Goal: Task Accomplishment & Management: Manage account settings

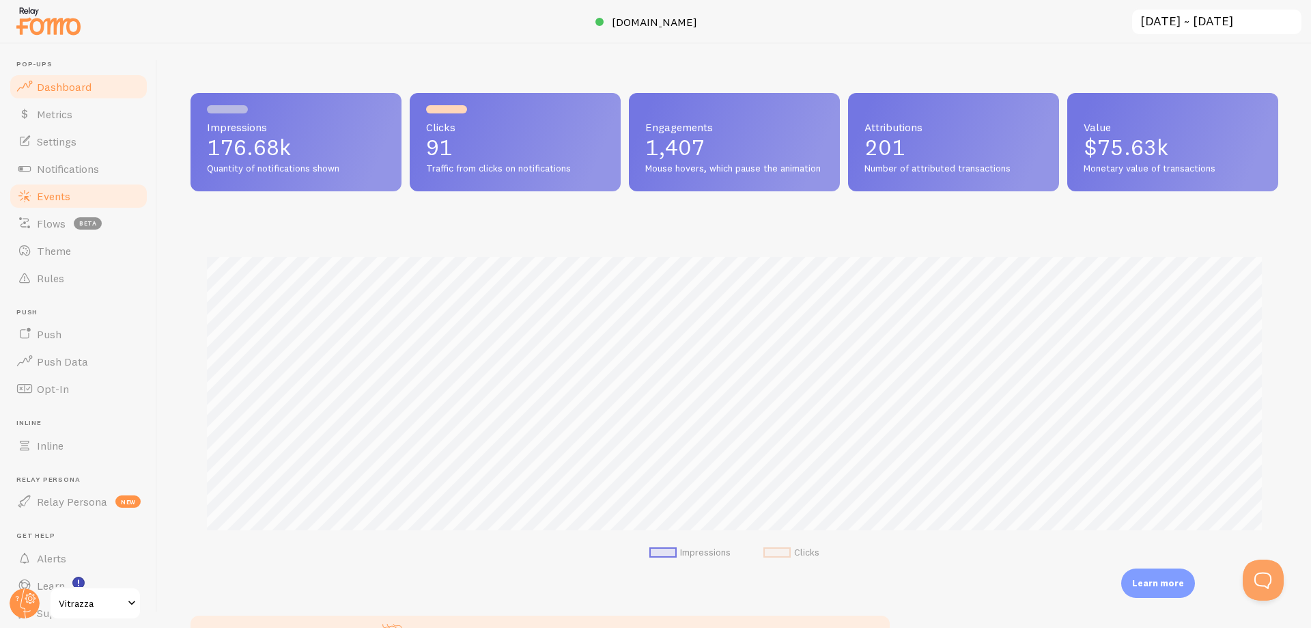
click at [69, 186] on link "Events" at bounding box center [78, 195] width 141 height 27
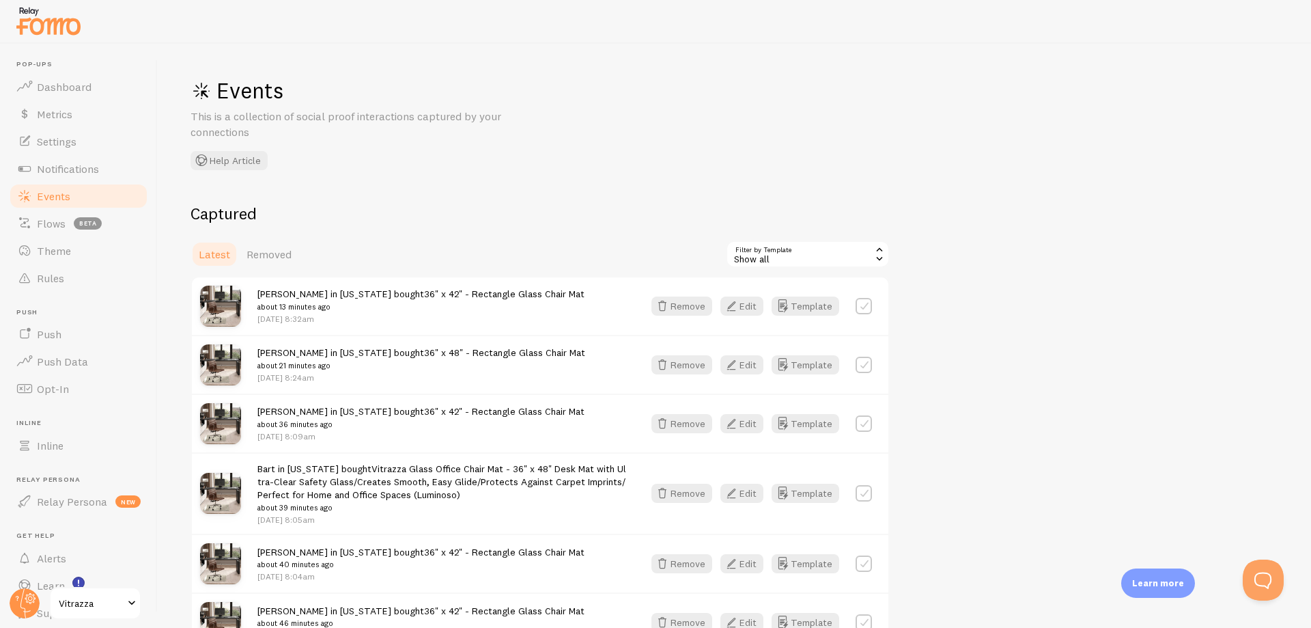
click at [671, 490] on icon "button" at bounding box center [662, 493] width 16 height 16
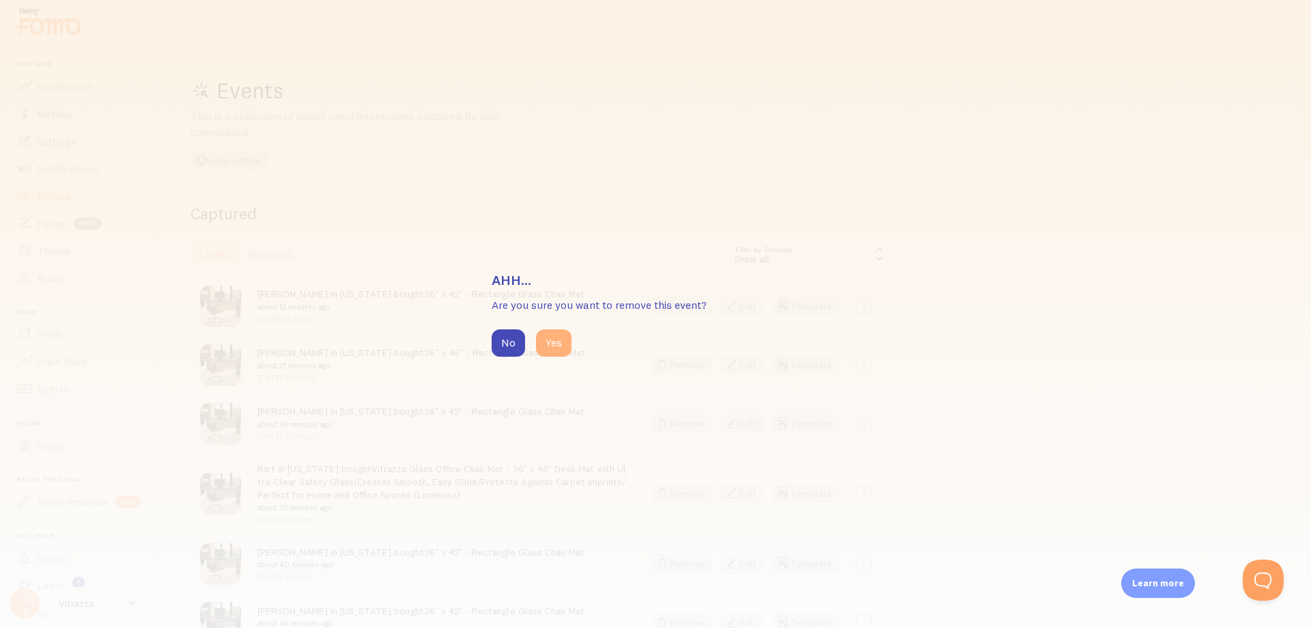
click at [555, 341] on button "Yes" at bounding box center [554, 342] width 36 height 27
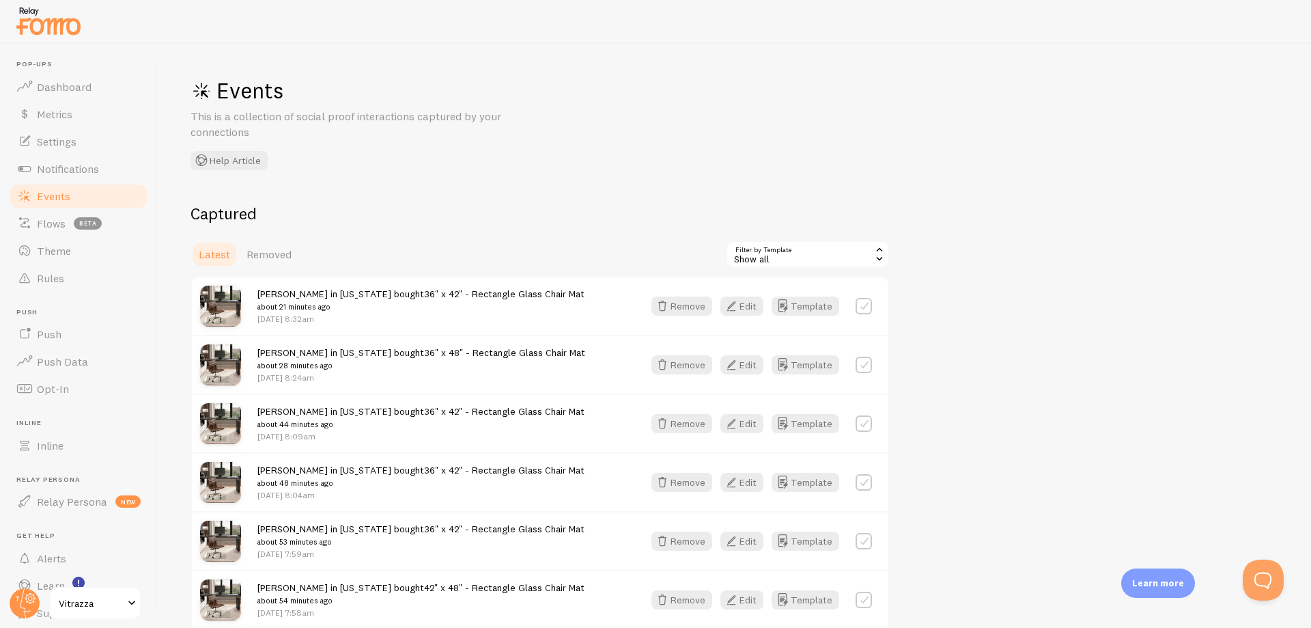
drag, startPoint x: 518, startPoint y: 315, endPoint x: 472, endPoint y: 307, distance: 46.5
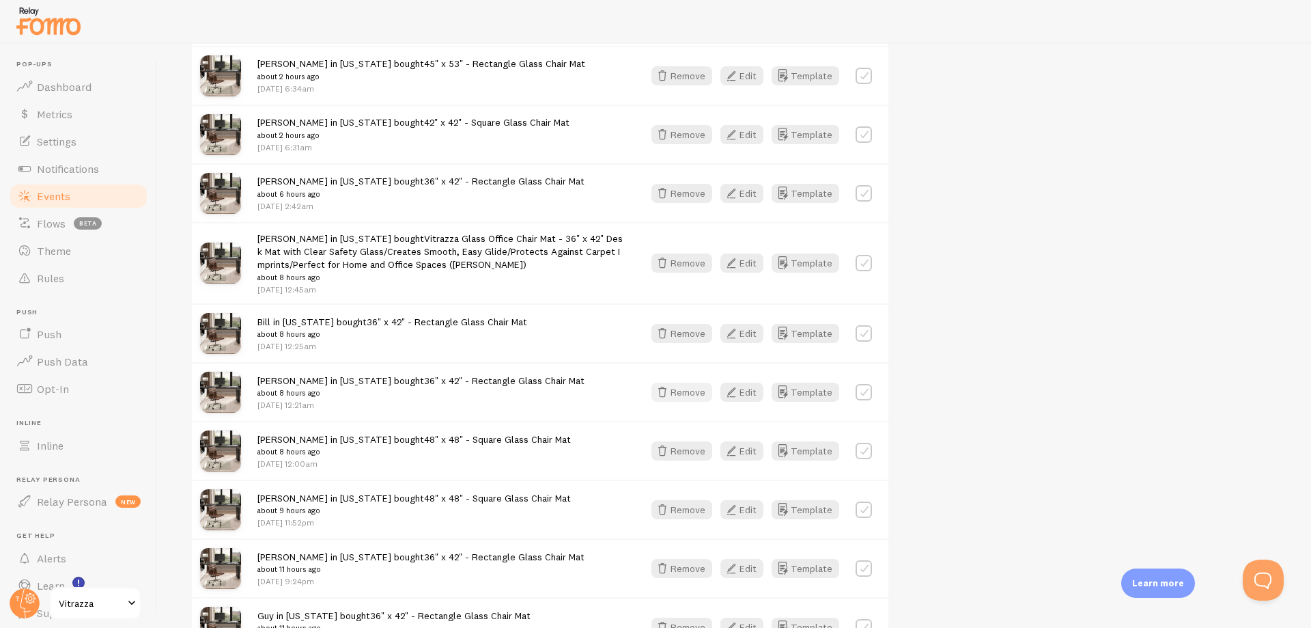
scroll to position [983, 0]
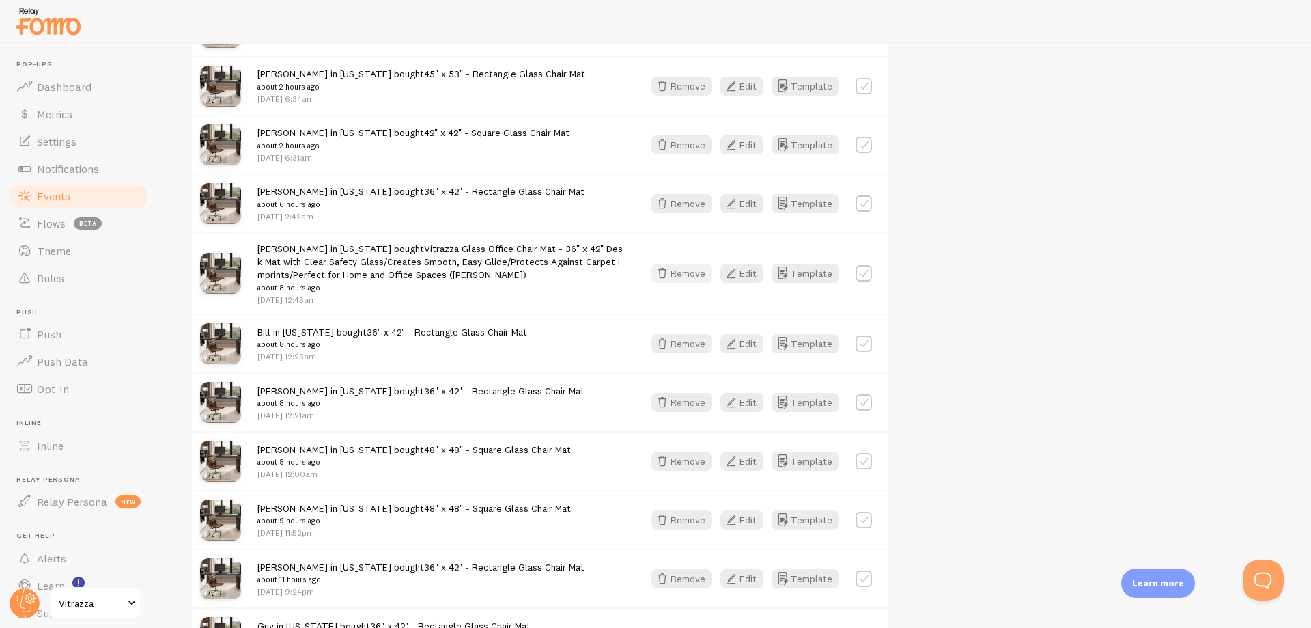
click at [679, 265] on button "Remove" at bounding box center [682, 273] width 61 height 19
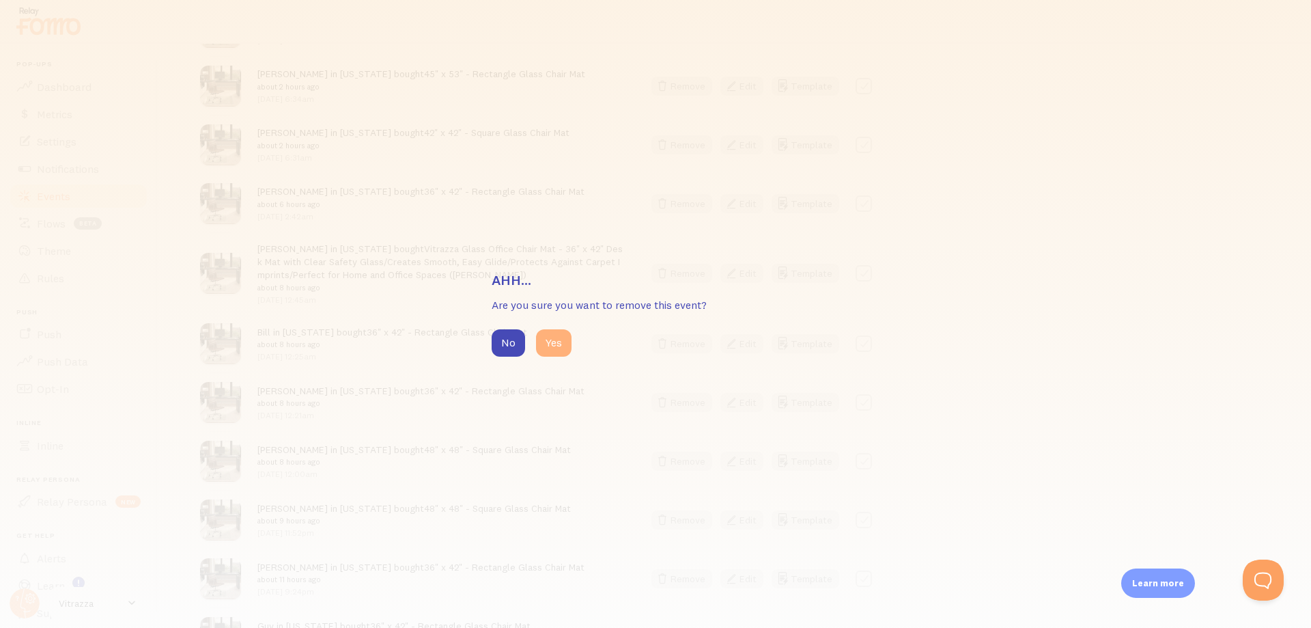
click at [557, 346] on button "Yes" at bounding box center [554, 342] width 36 height 27
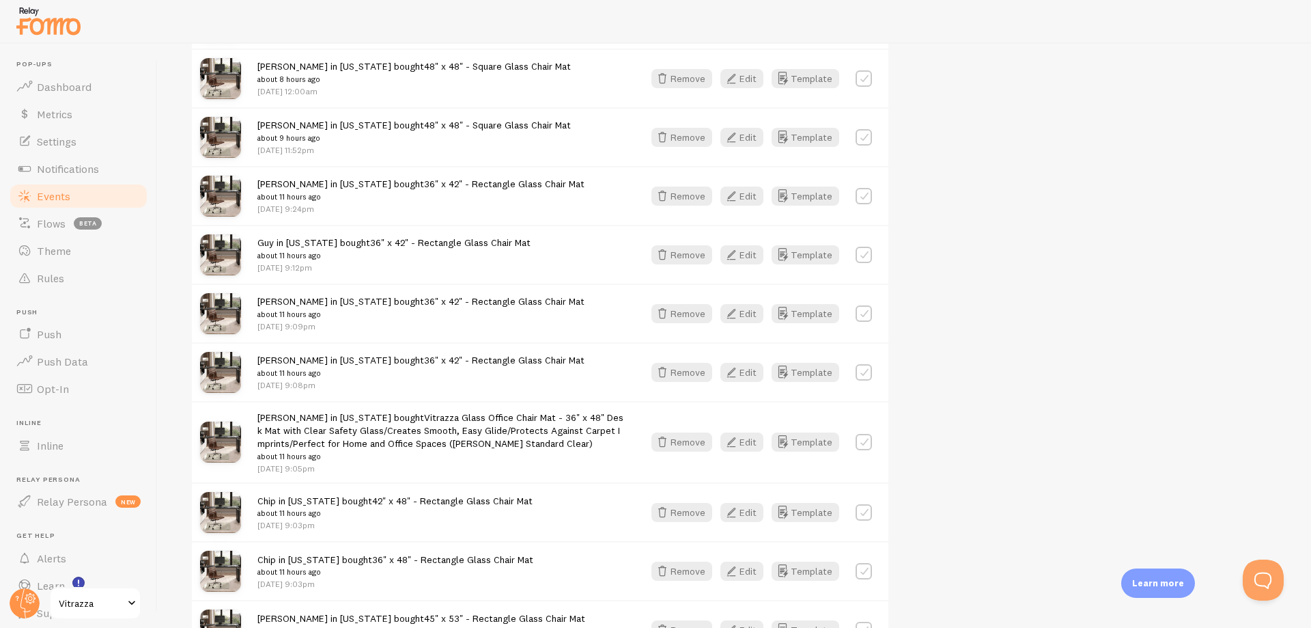
scroll to position [1311, 0]
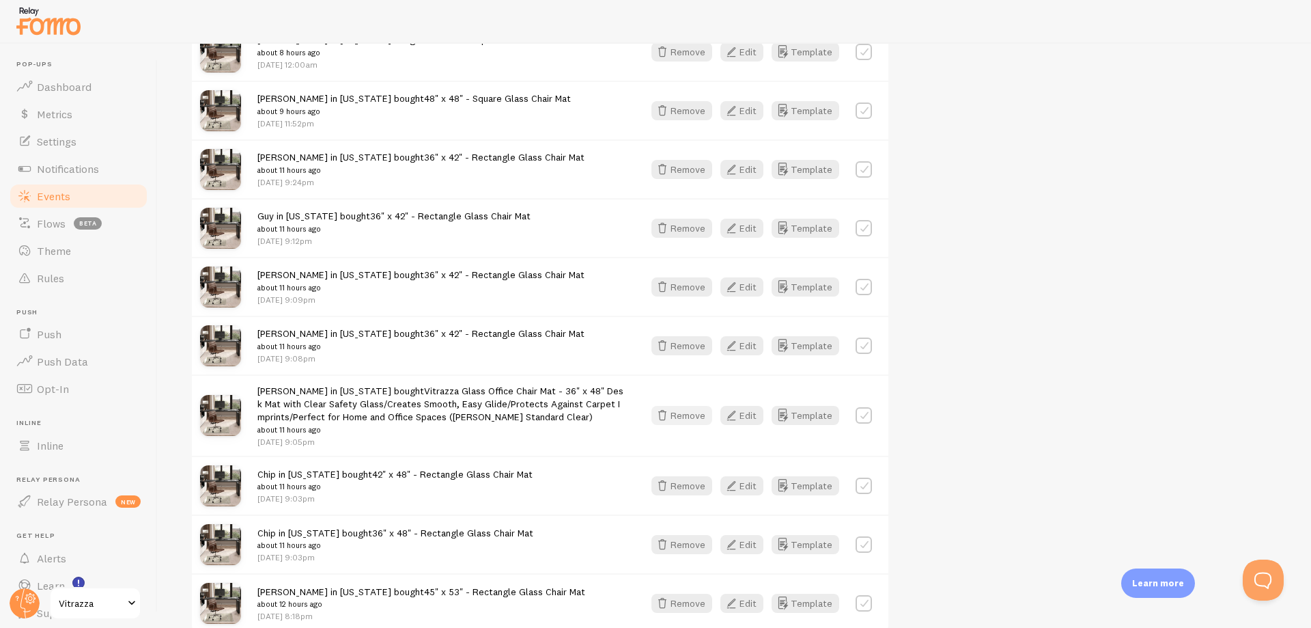
click at [684, 416] on button "Remove" at bounding box center [682, 415] width 61 height 19
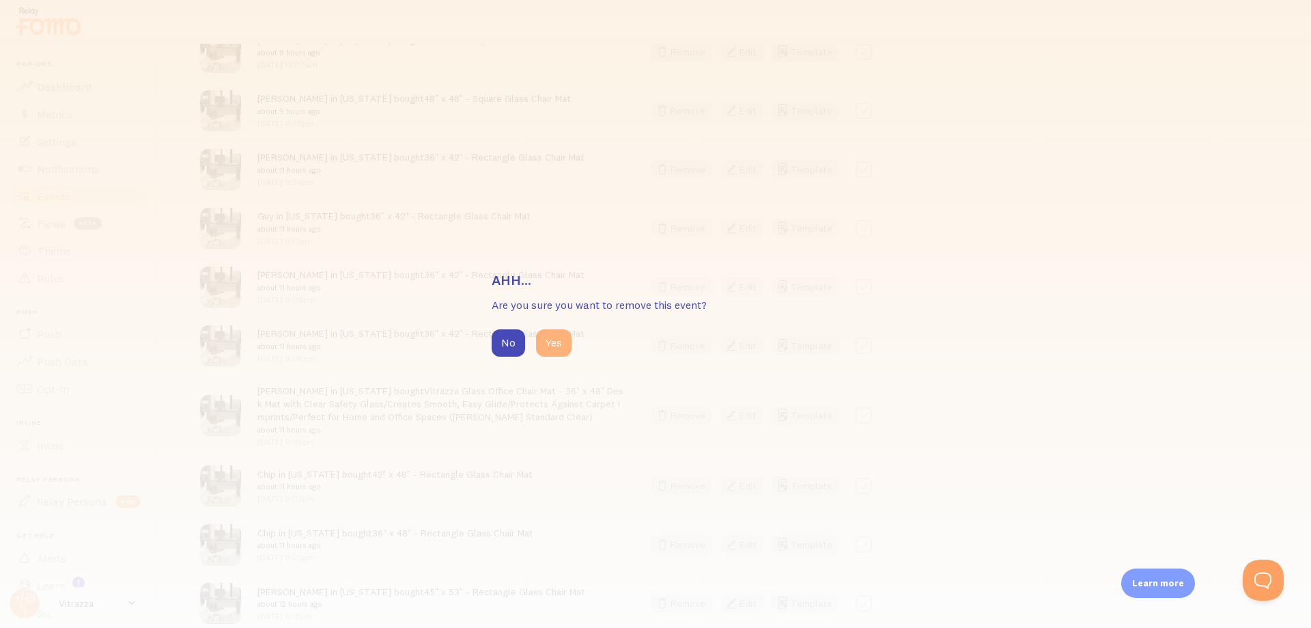
click at [567, 345] on button "Yes" at bounding box center [554, 342] width 36 height 27
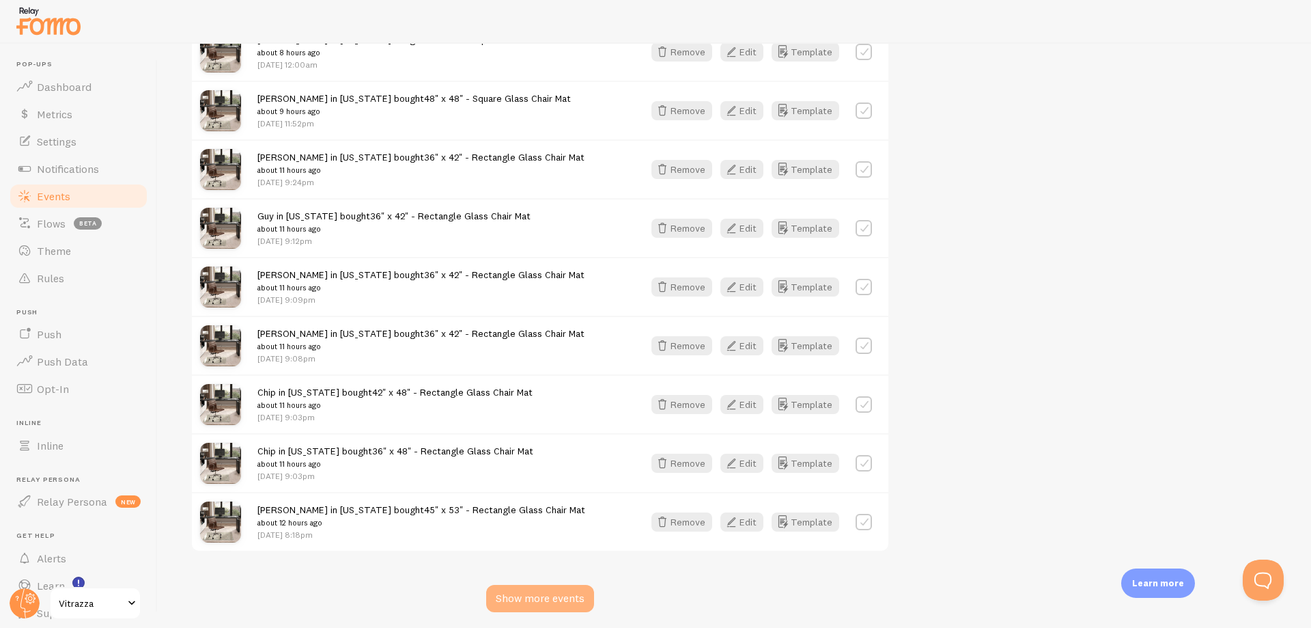
click at [555, 602] on div "Show more events" at bounding box center [540, 598] width 108 height 27
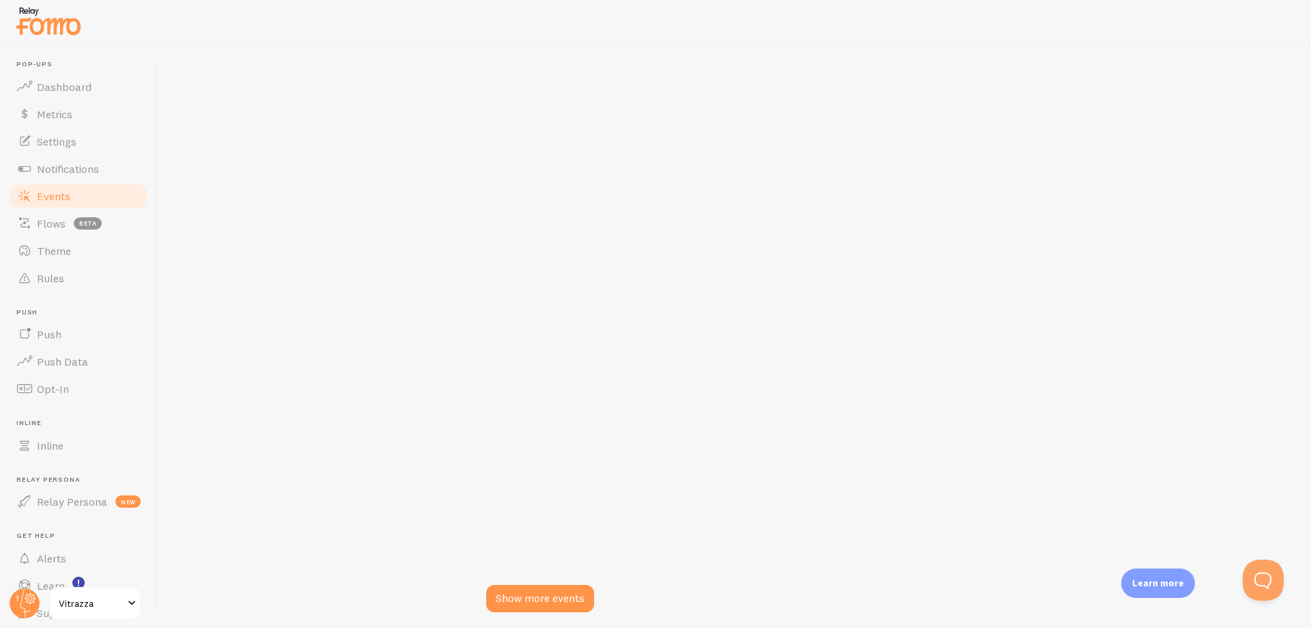
scroll to position [3097, 0]
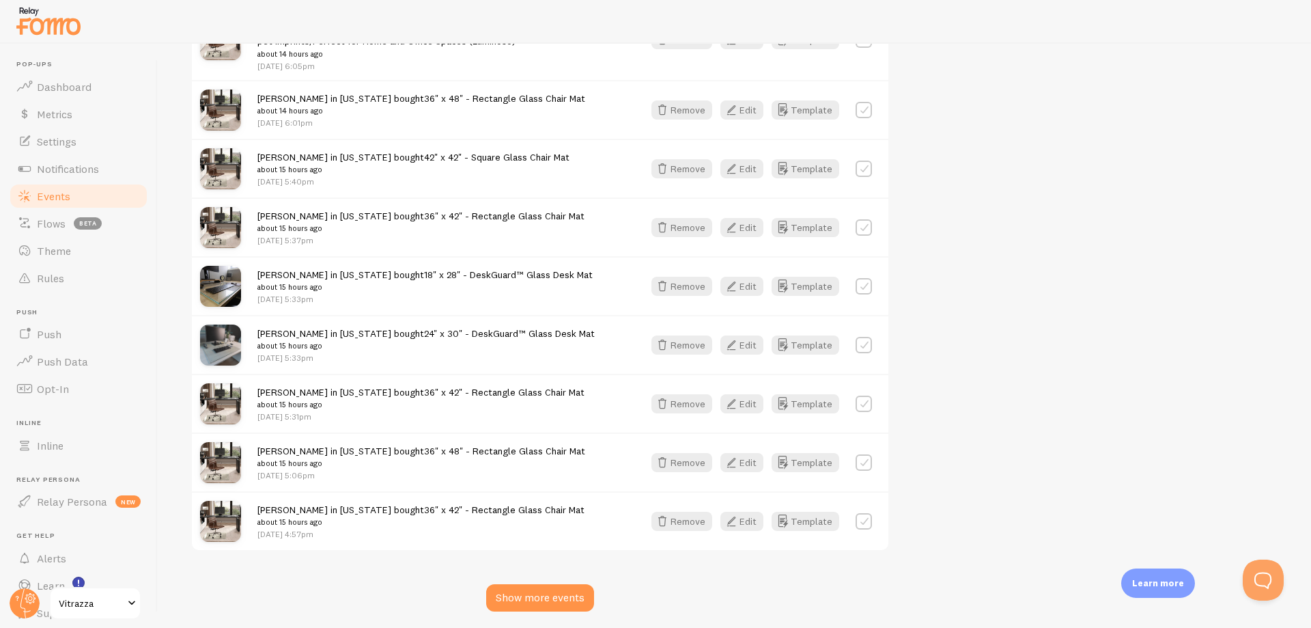
click at [542, 598] on div "Show more events" at bounding box center [540, 597] width 108 height 27
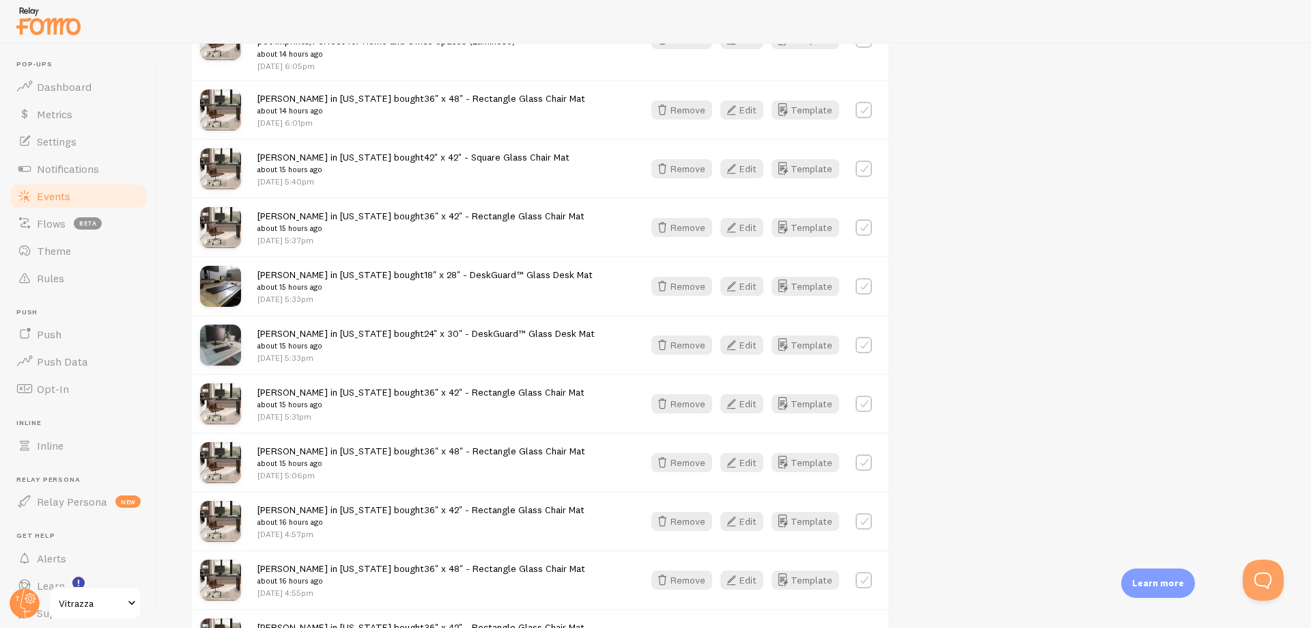
scroll to position [4947, 0]
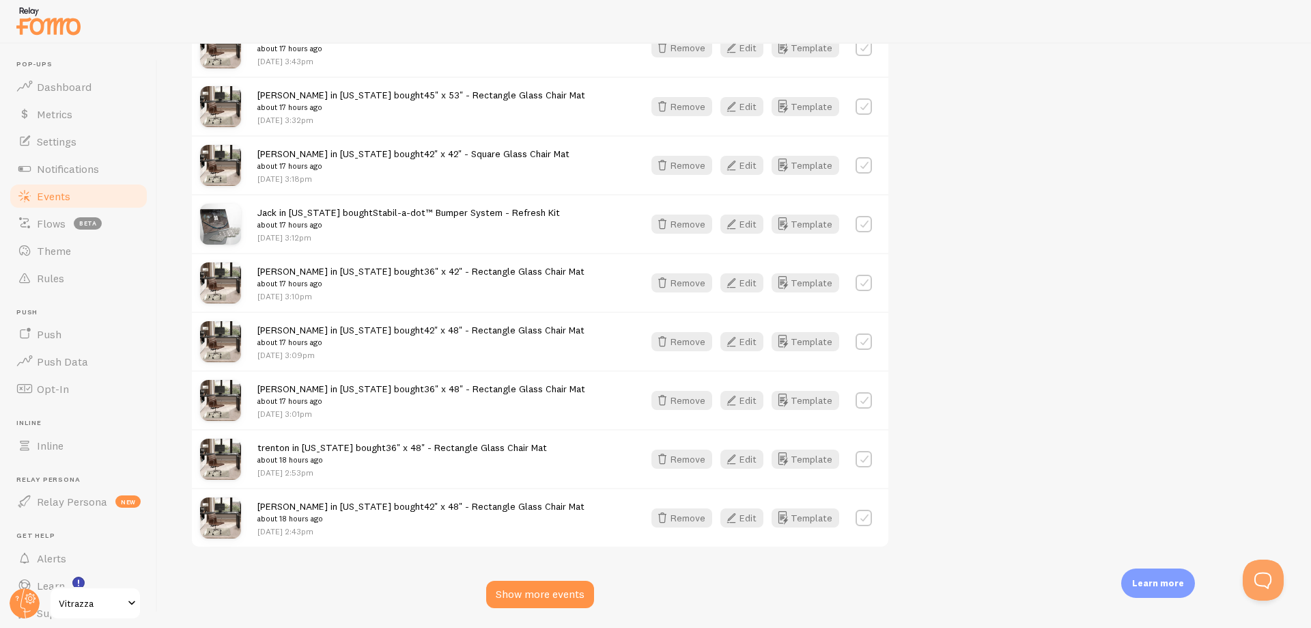
click at [507, 596] on div "Show more events" at bounding box center [540, 594] width 108 height 27
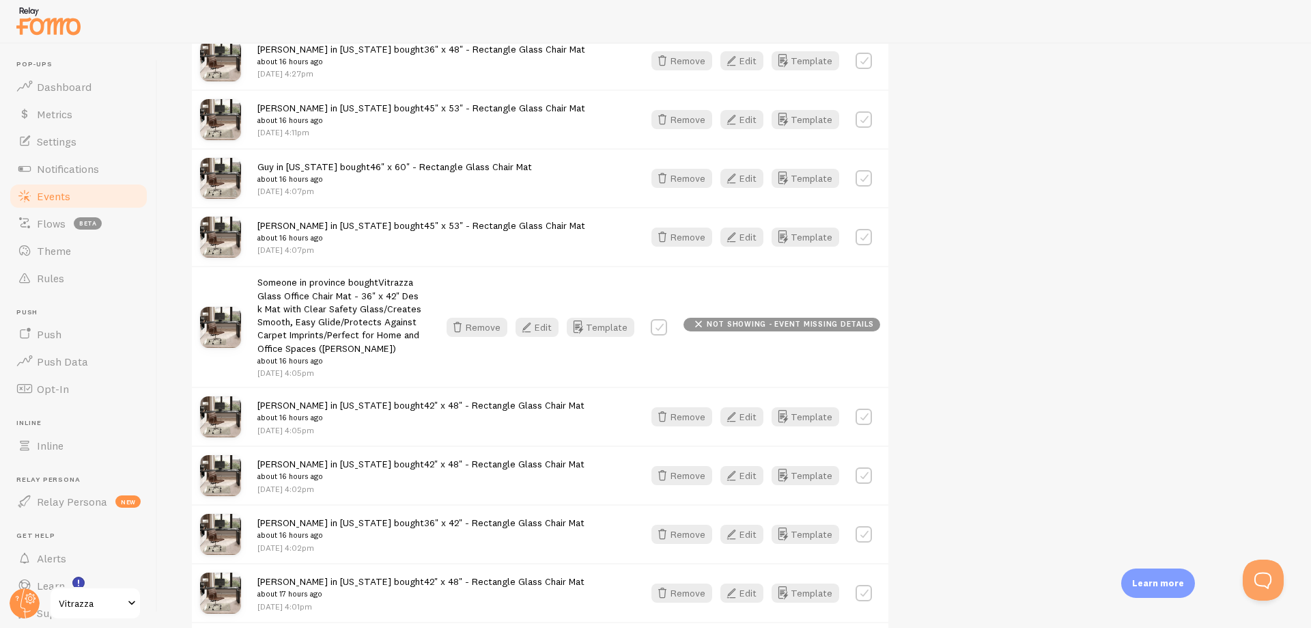
scroll to position [4004, 0]
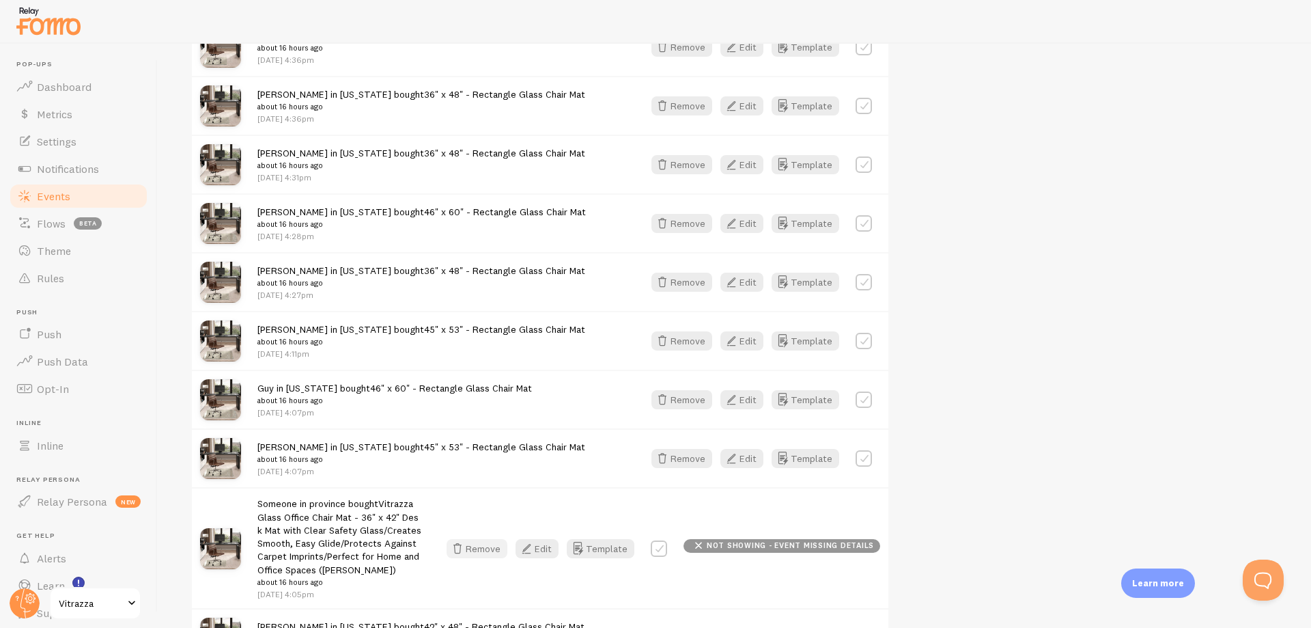
click at [481, 554] on button "Remove" at bounding box center [477, 548] width 61 height 19
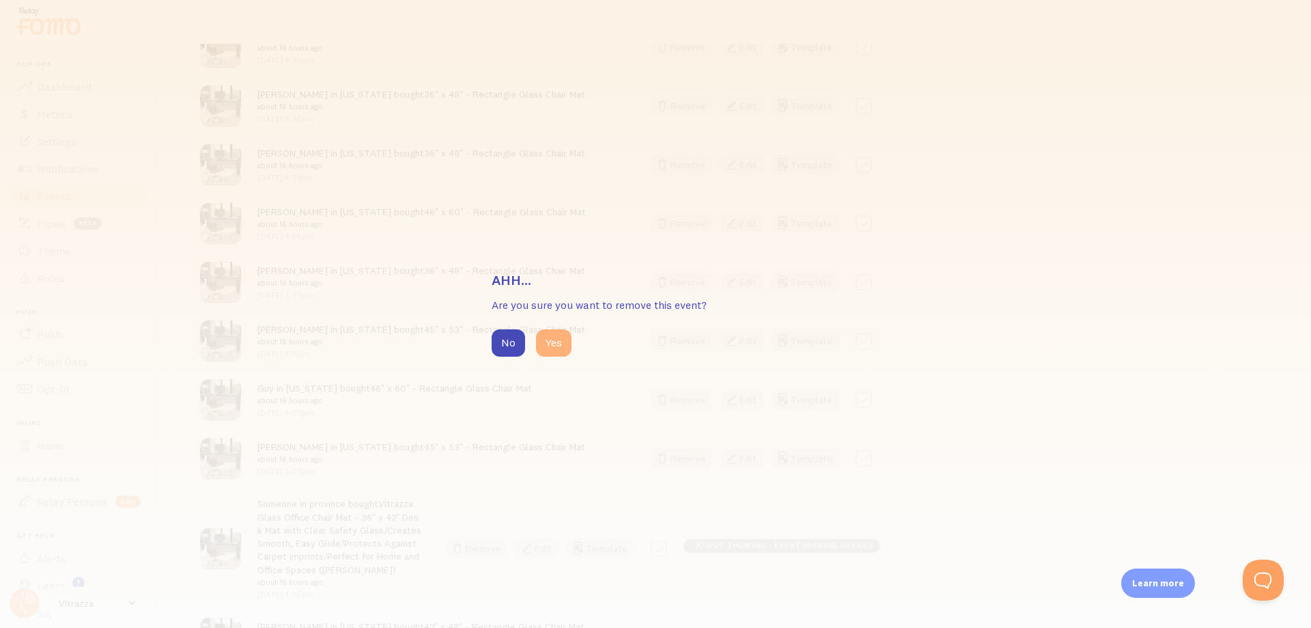
click at [559, 344] on button "Yes" at bounding box center [554, 342] width 36 height 27
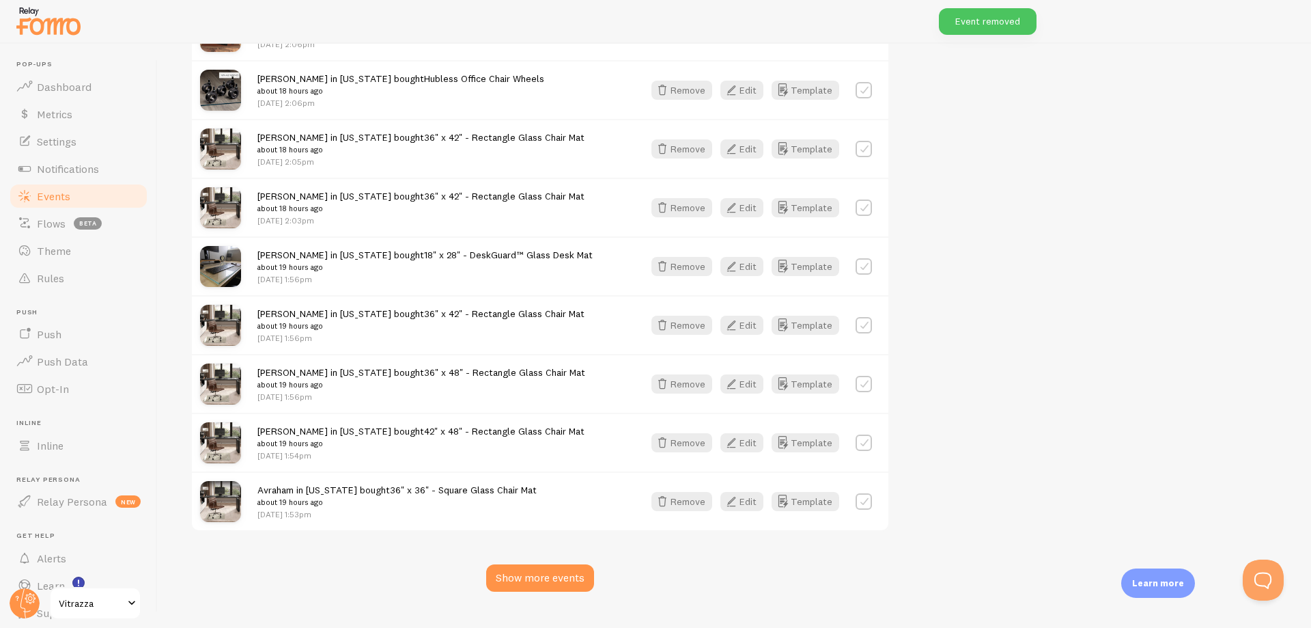
scroll to position [6636, 0]
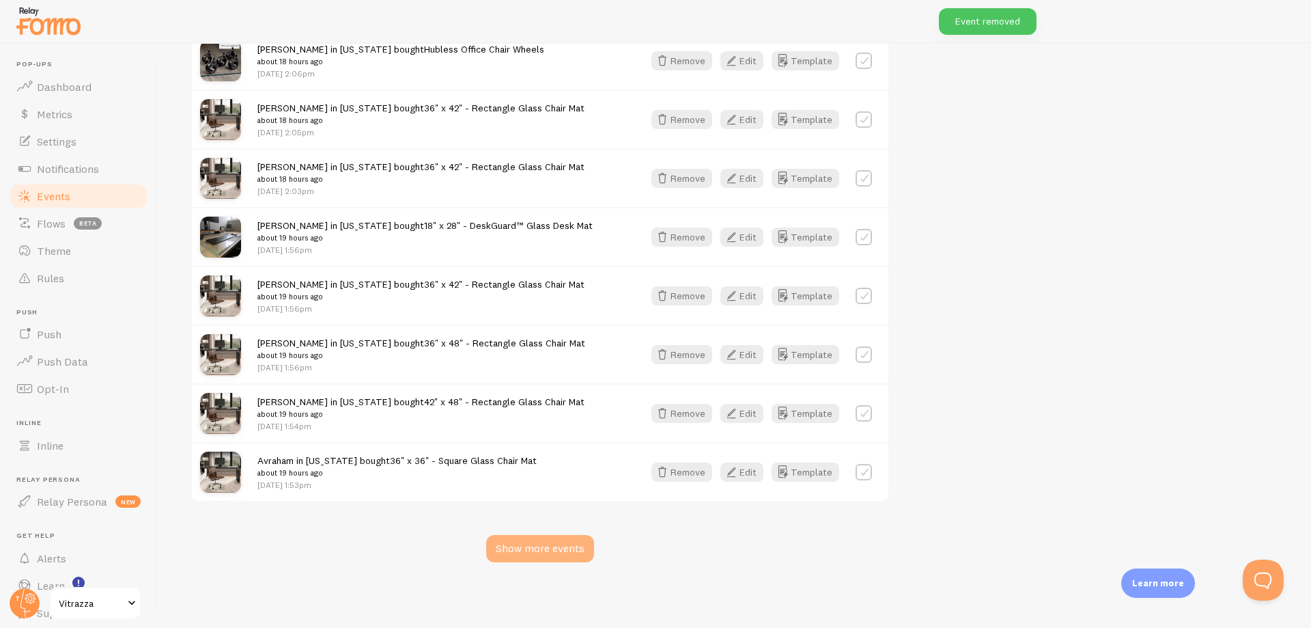
click at [562, 550] on div "Show more events" at bounding box center [540, 548] width 108 height 27
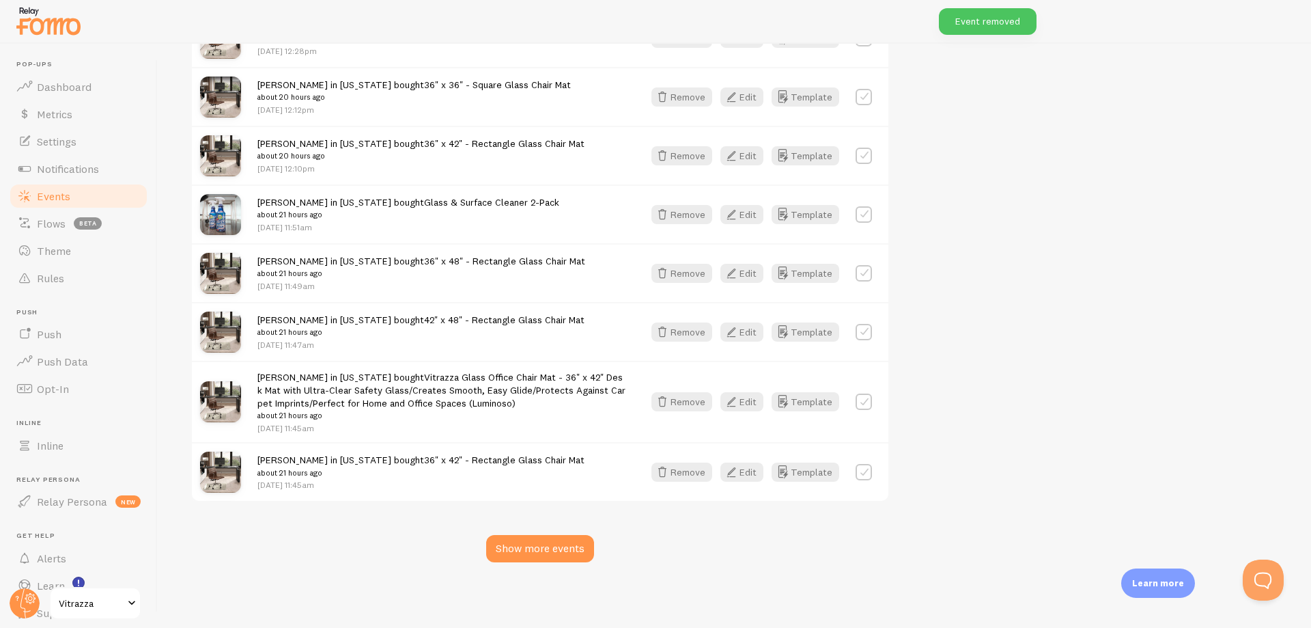
scroll to position [8445, 0]
click at [660, 395] on icon "button" at bounding box center [662, 401] width 16 height 16
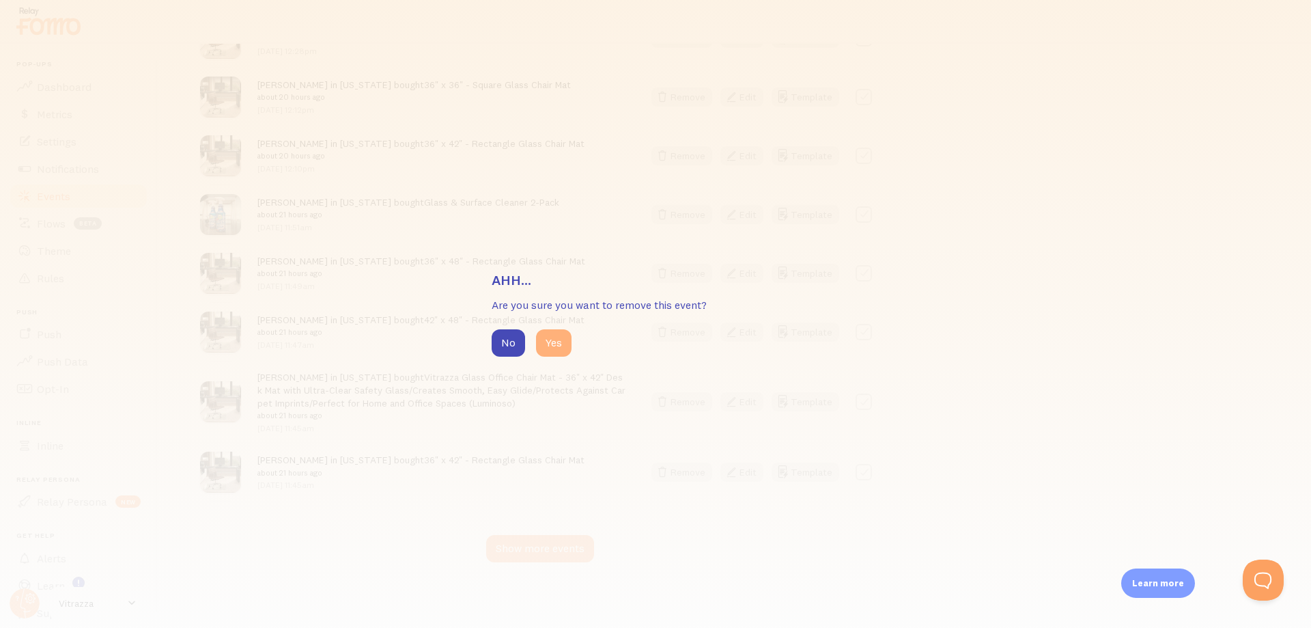
click at [547, 335] on button "Yes" at bounding box center [554, 342] width 36 height 27
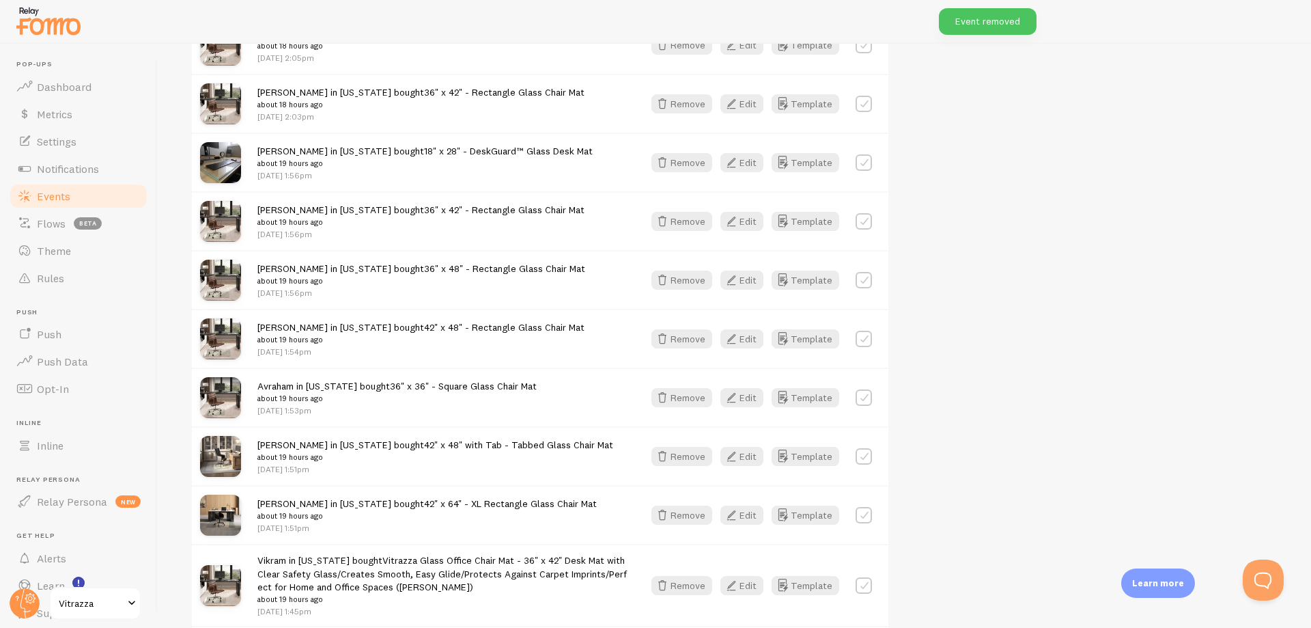
scroll to position [6724, 0]
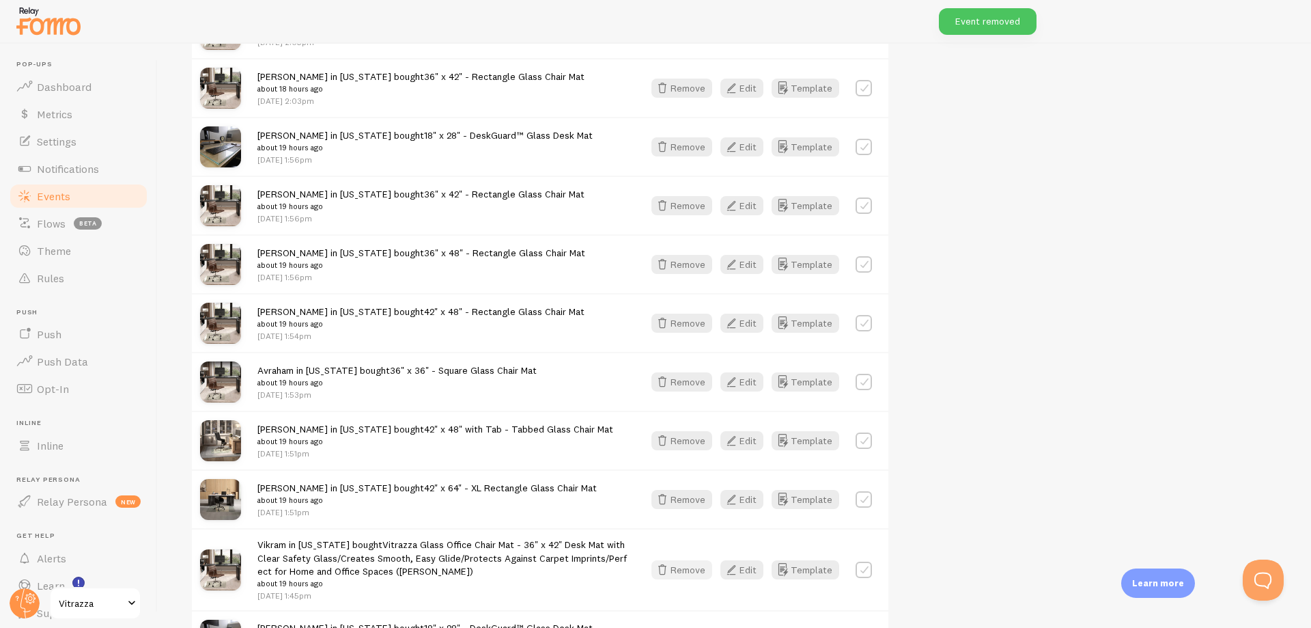
click at [692, 578] on button "Remove" at bounding box center [682, 569] width 61 height 19
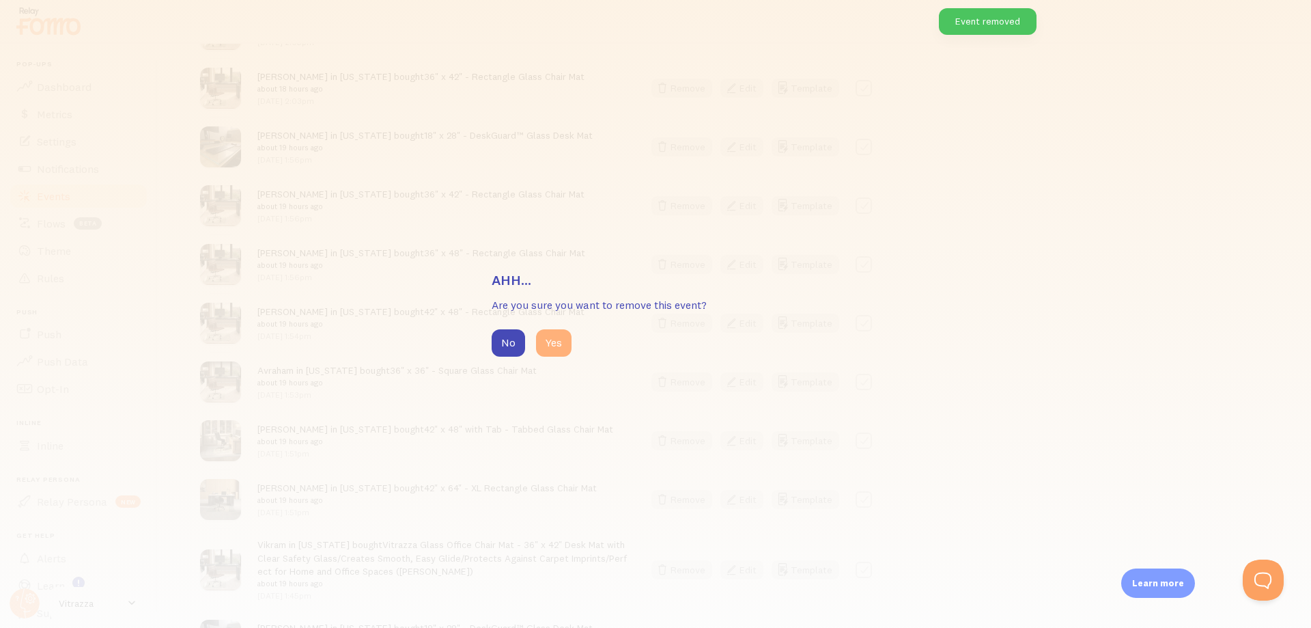
click at [559, 343] on button "Yes" at bounding box center [554, 342] width 36 height 27
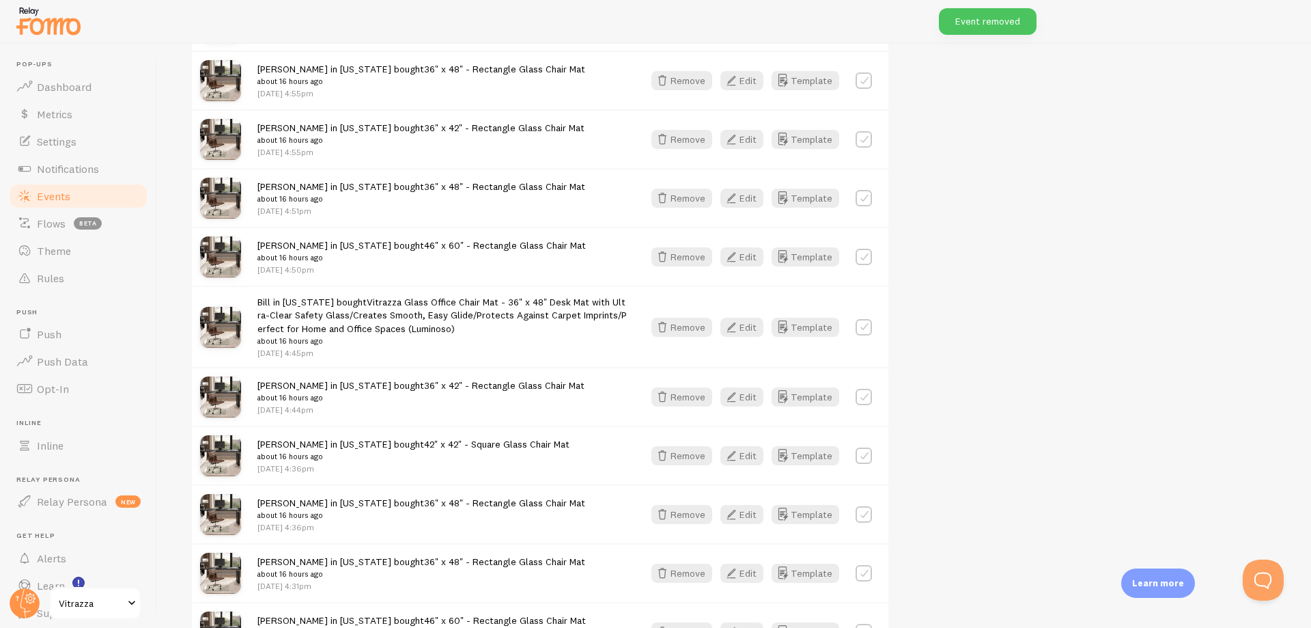
scroll to position [3609, 0]
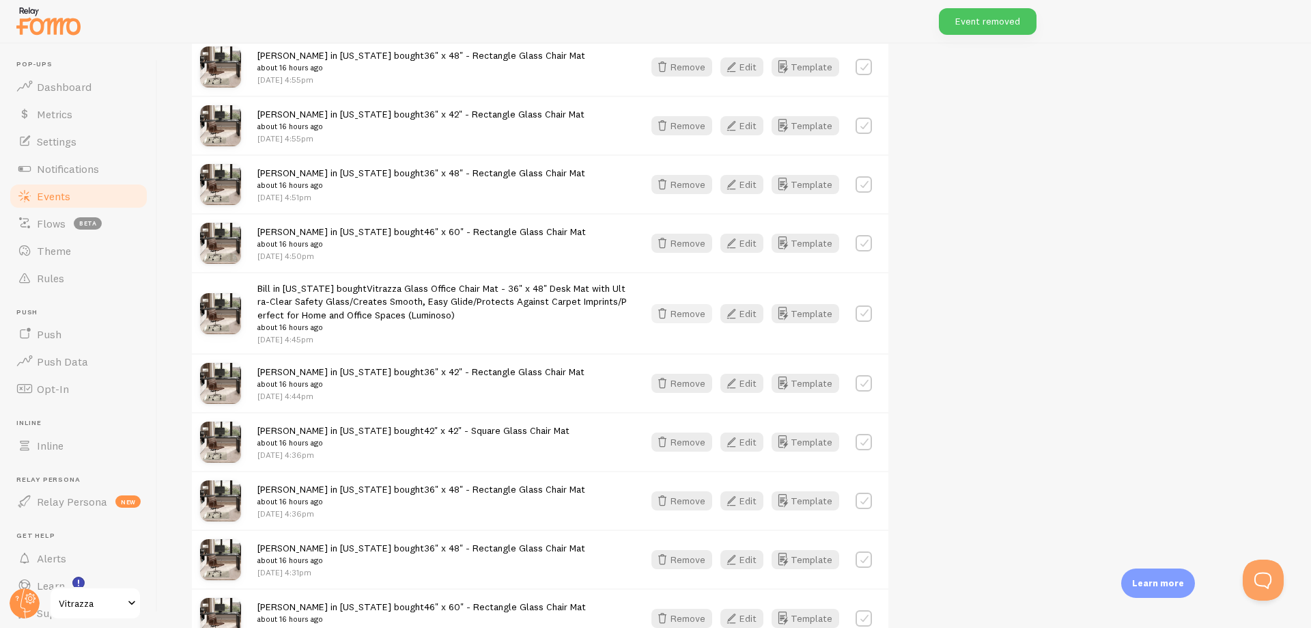
click at [686, 318] on button "Remove" at bounding box center [682, 313] width 61 height 19
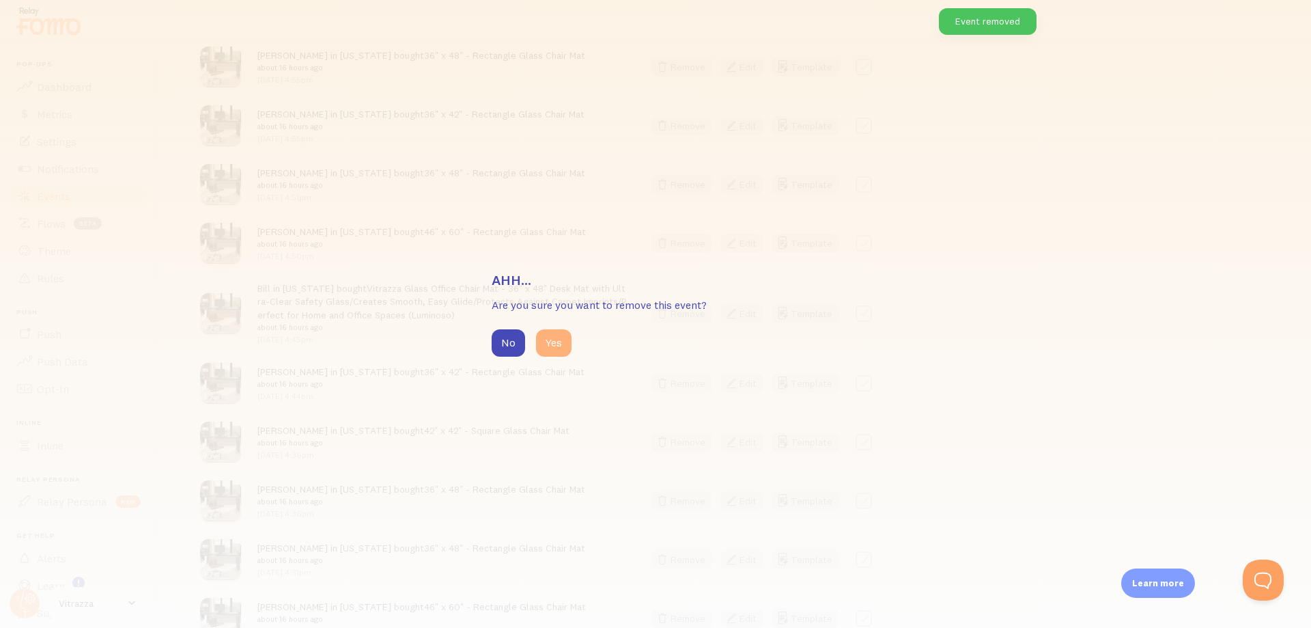
click at [568, 350] on button "Yes" at bounding box center [554, 342] width 36 height 27
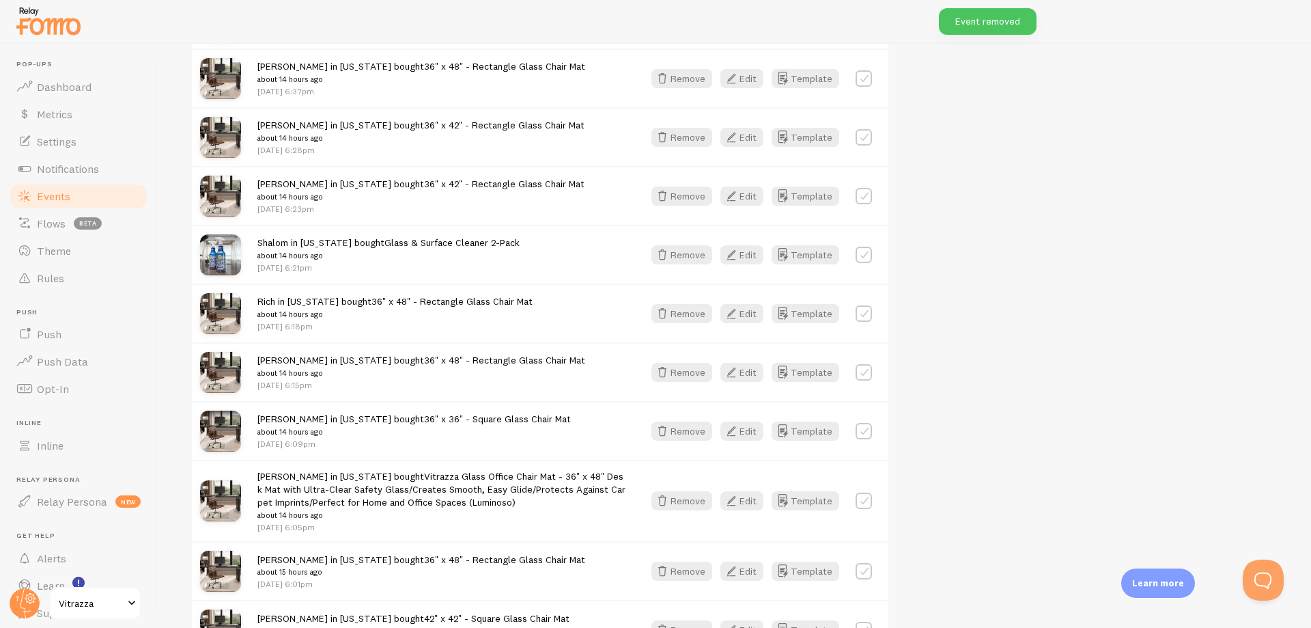
scroll to position [2626, 0]
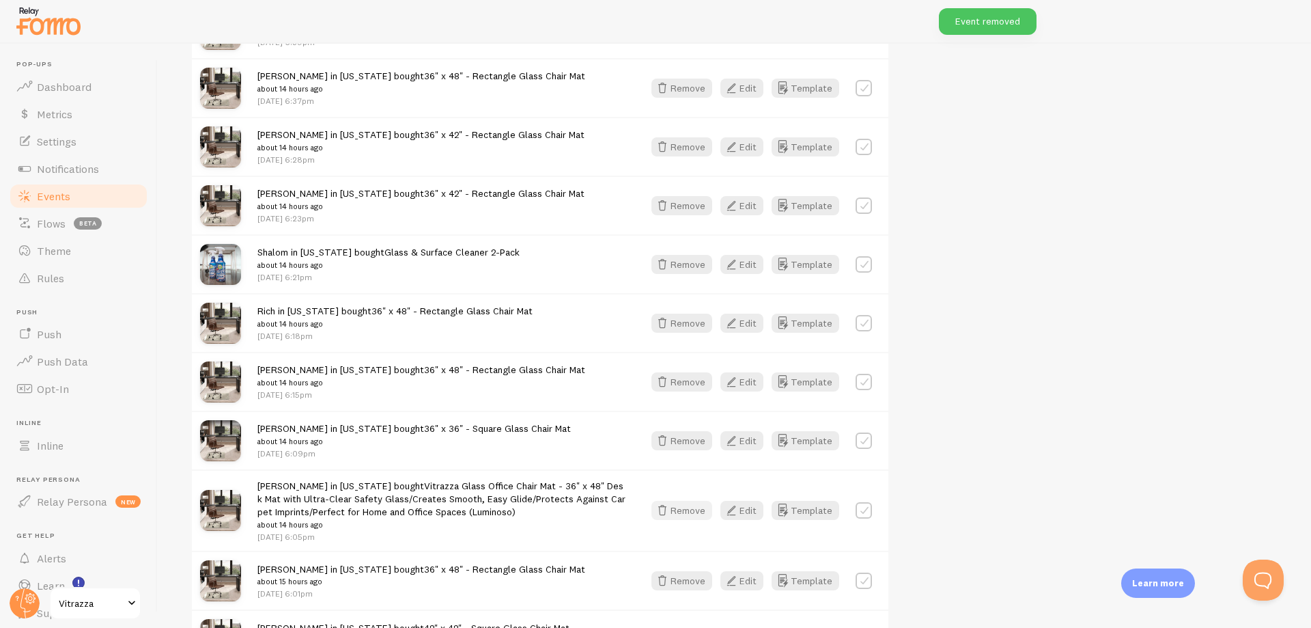
click at [688, 517] on button "Remove" at bounding box center [682, 510] width 61 height 19
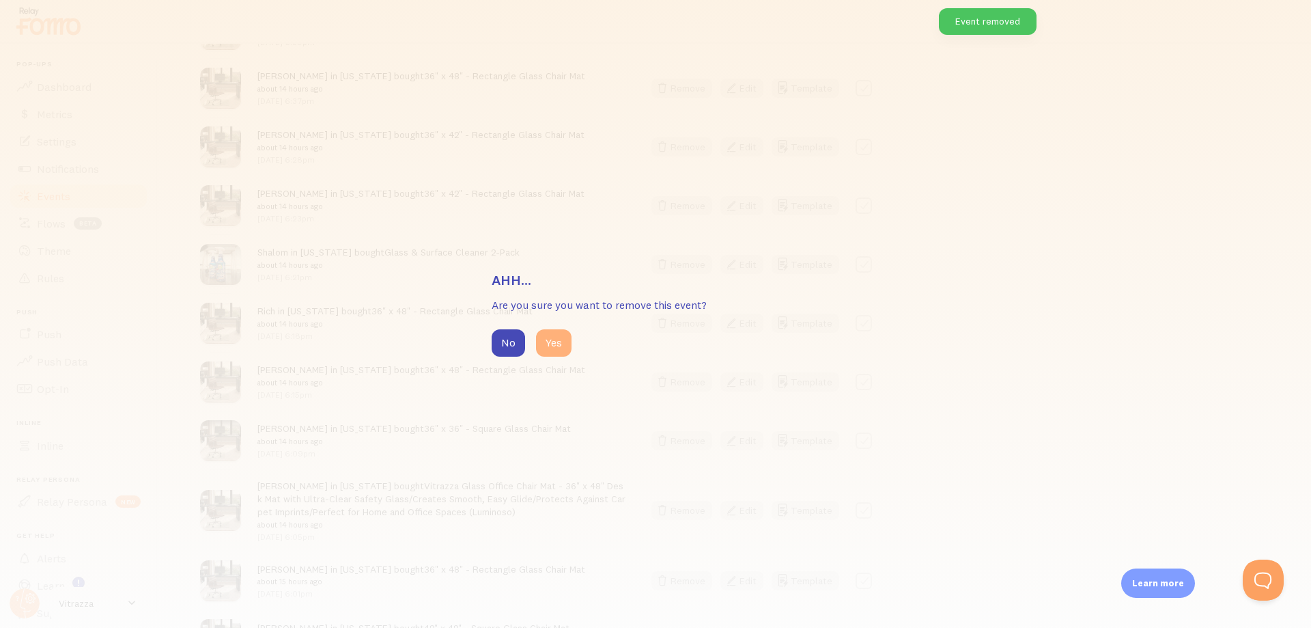
click at [561, 345] on button "Yes" at bounding box center [554, 342] width 36 height 27
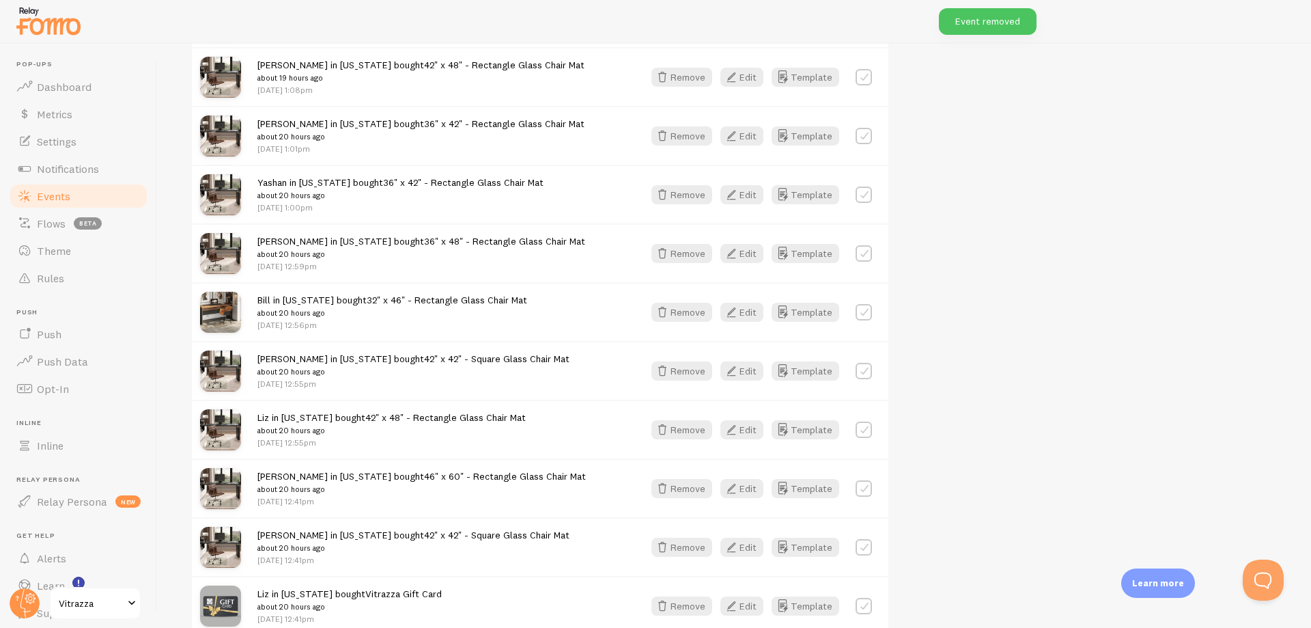
scroll to position [8116, 0]
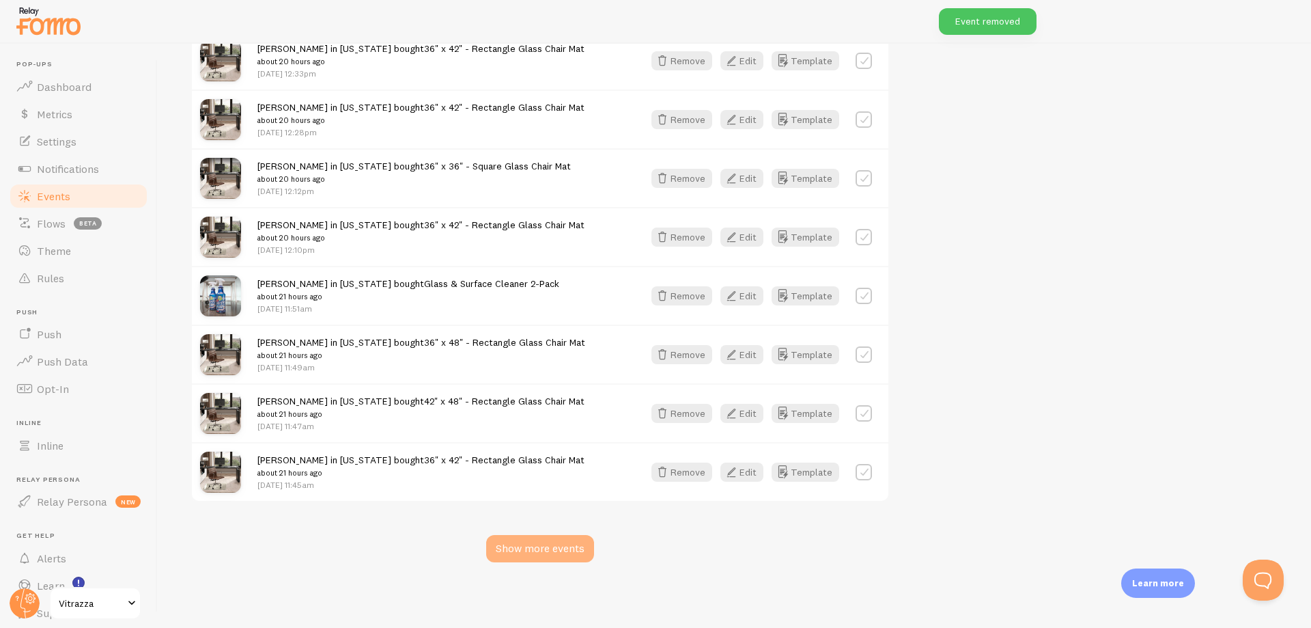
click at [548, 549] on div "Show more events" at bounding box center [540, 548] width 108 height 27
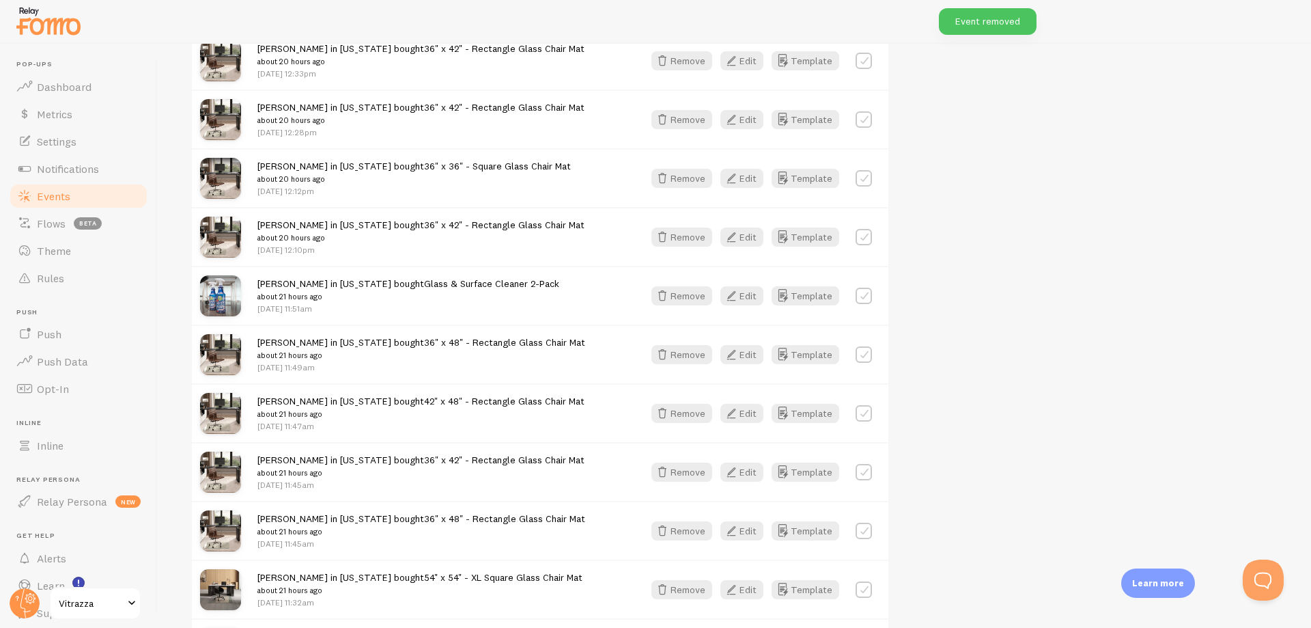
scroll to position [9901, 0]
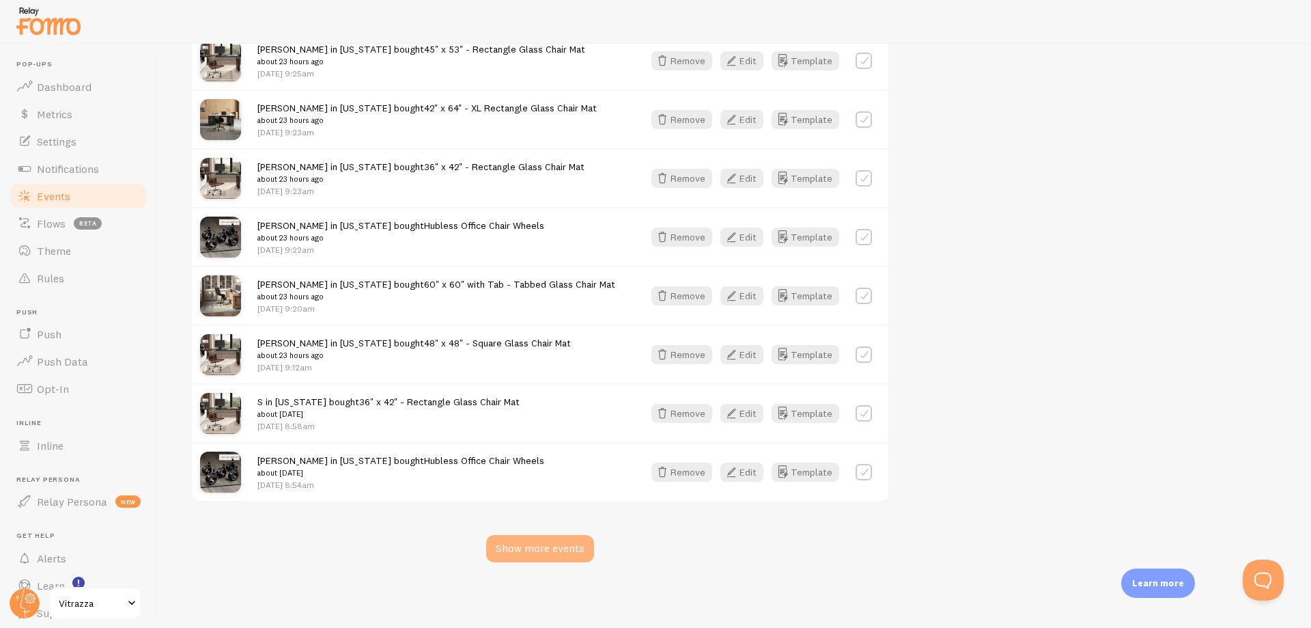
click at [518, 543] on div "Show more events" at bounding box center [540, 548] width 108 height 27
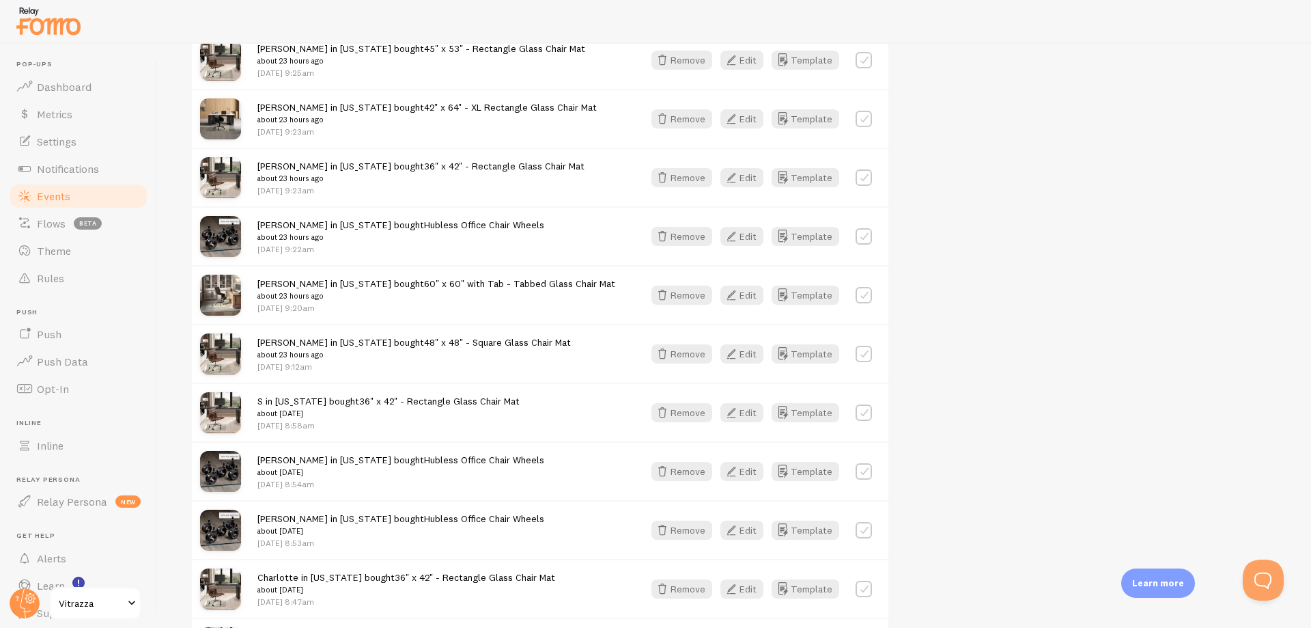
scroll to position [11687, 0]
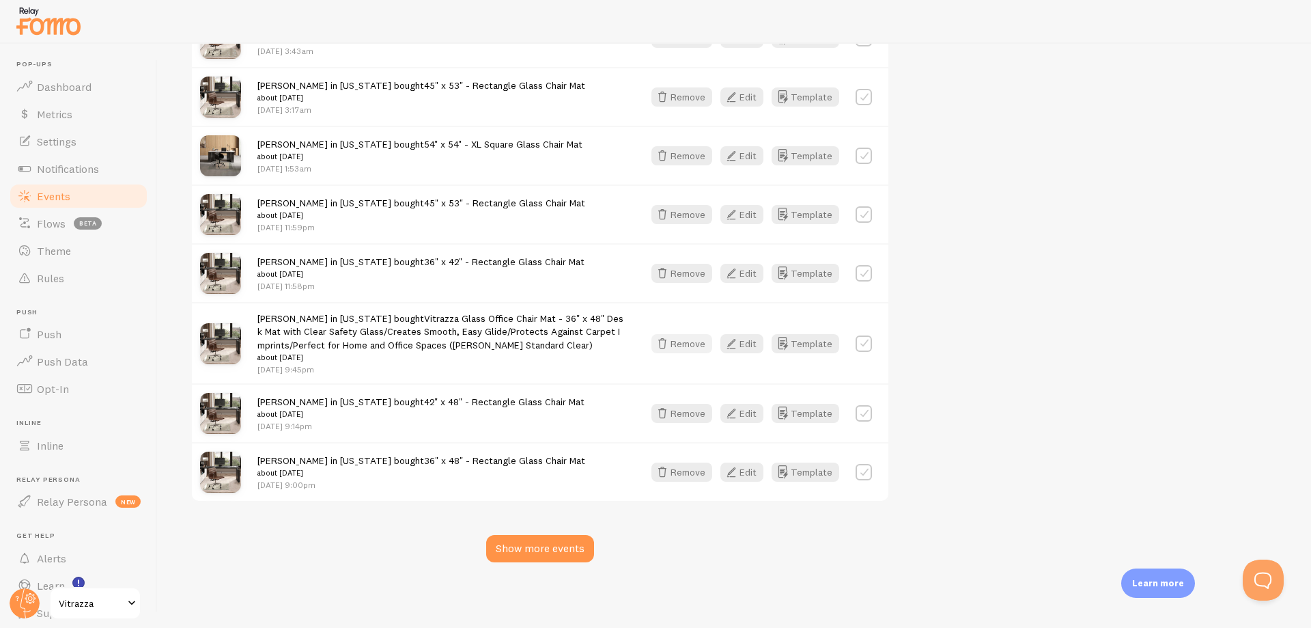
click at [676, 337] on button "Remove" at bounding box center [682, 343] width 61 height 19
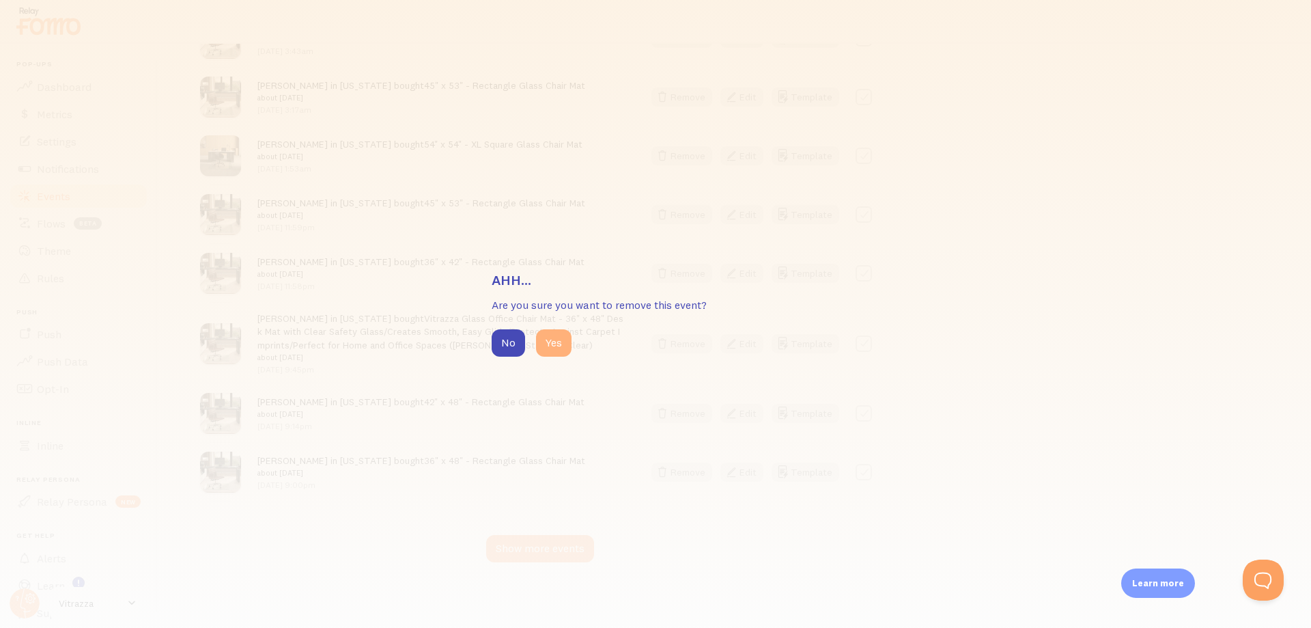
click at [568, 336] on button "Yes" at bounding box center [554, 342] width 36 height 27
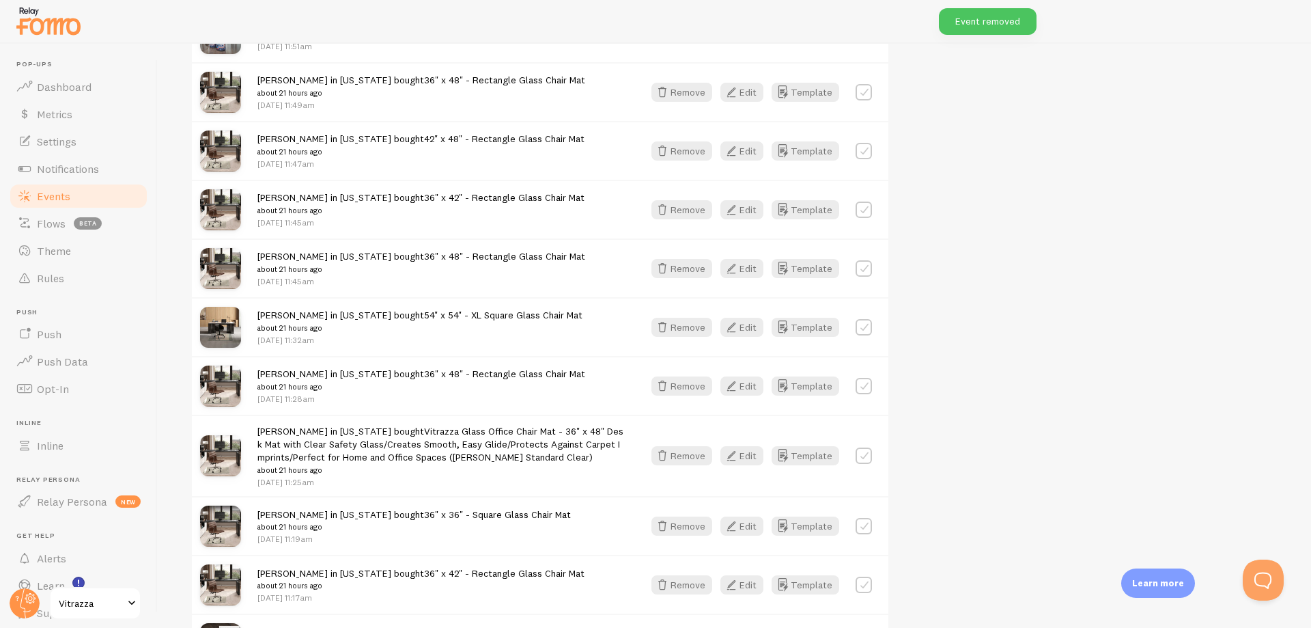
scroll to position [8244, 0]
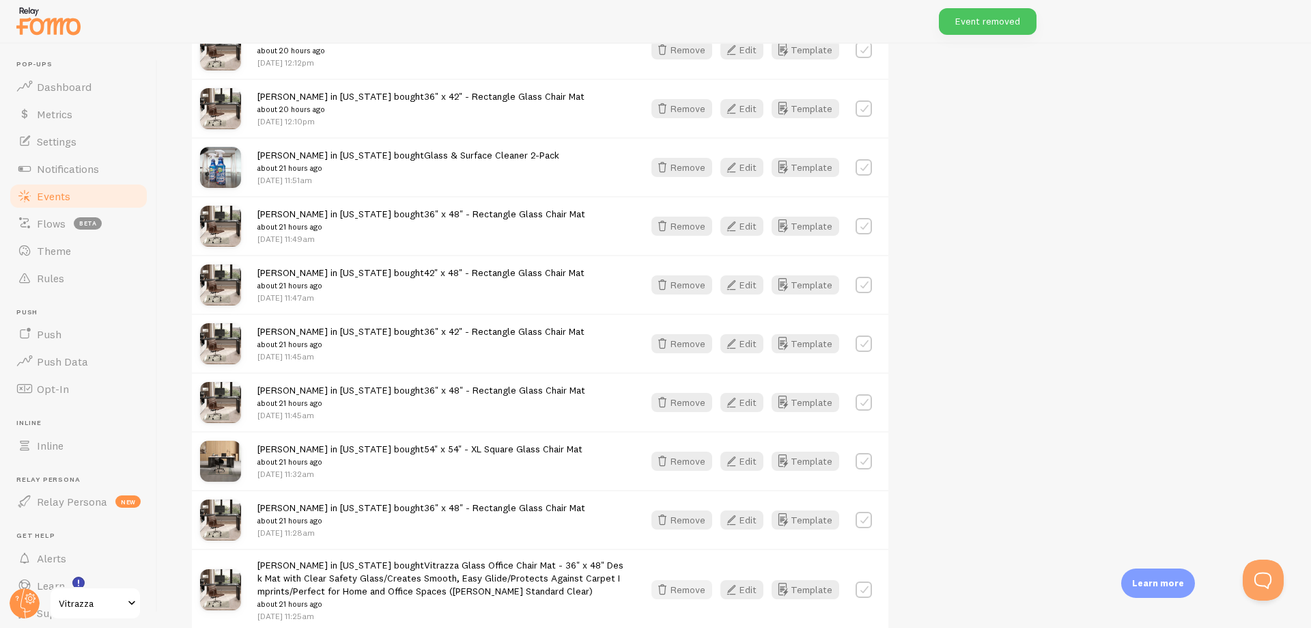
click at [695, 594] on button "Remove" at bounding box center [682, 589] width 61 height 19
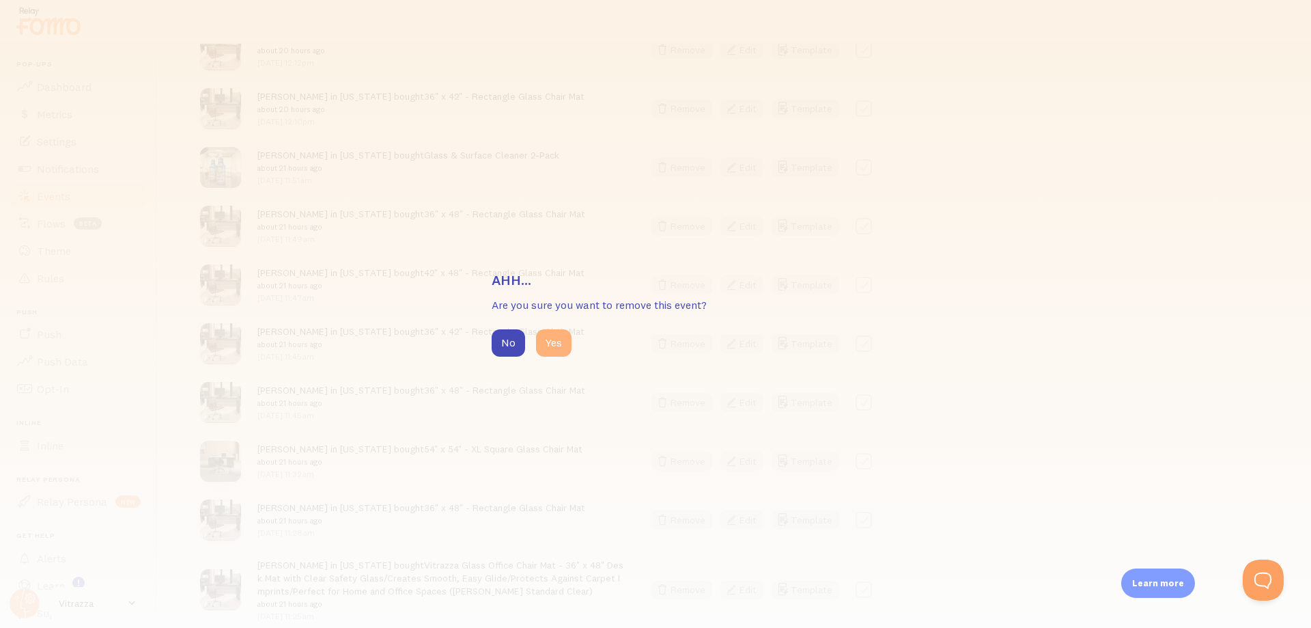
click at [556, 342] on button "Yes" at bounding box center [554, 342] width 36 height 27
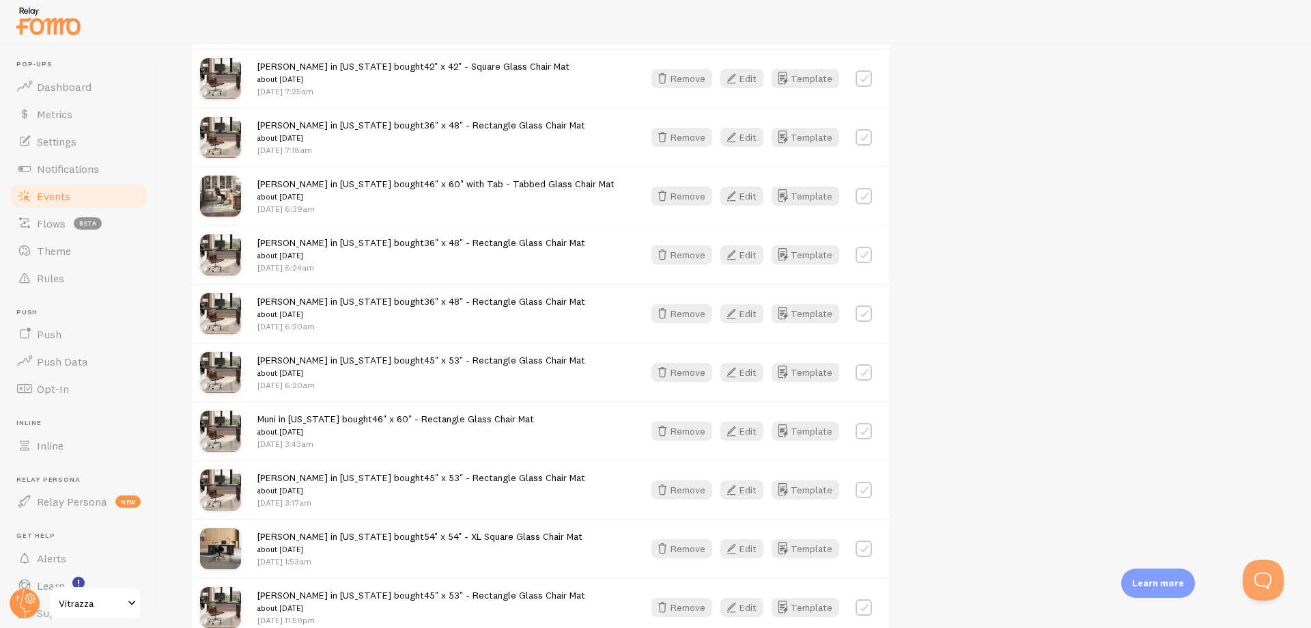
scroll to position [11522, 0]
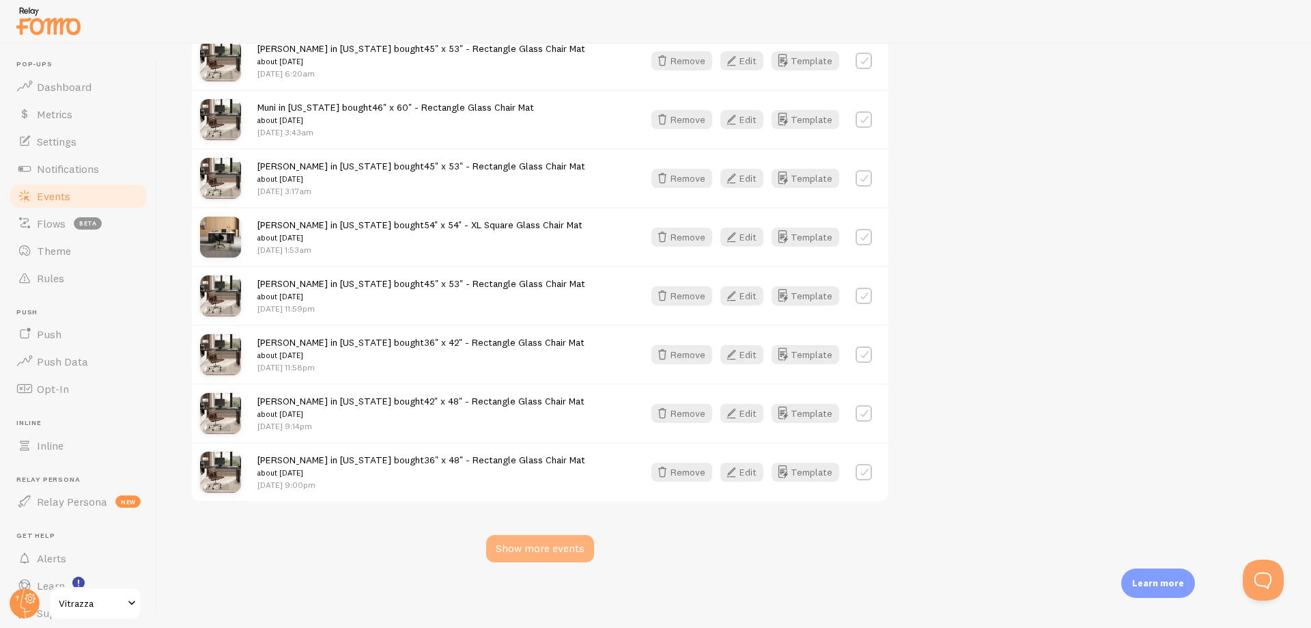
click at [508, 544] on div "Show more events" at bounding box center [540, 548] width 108 height 27
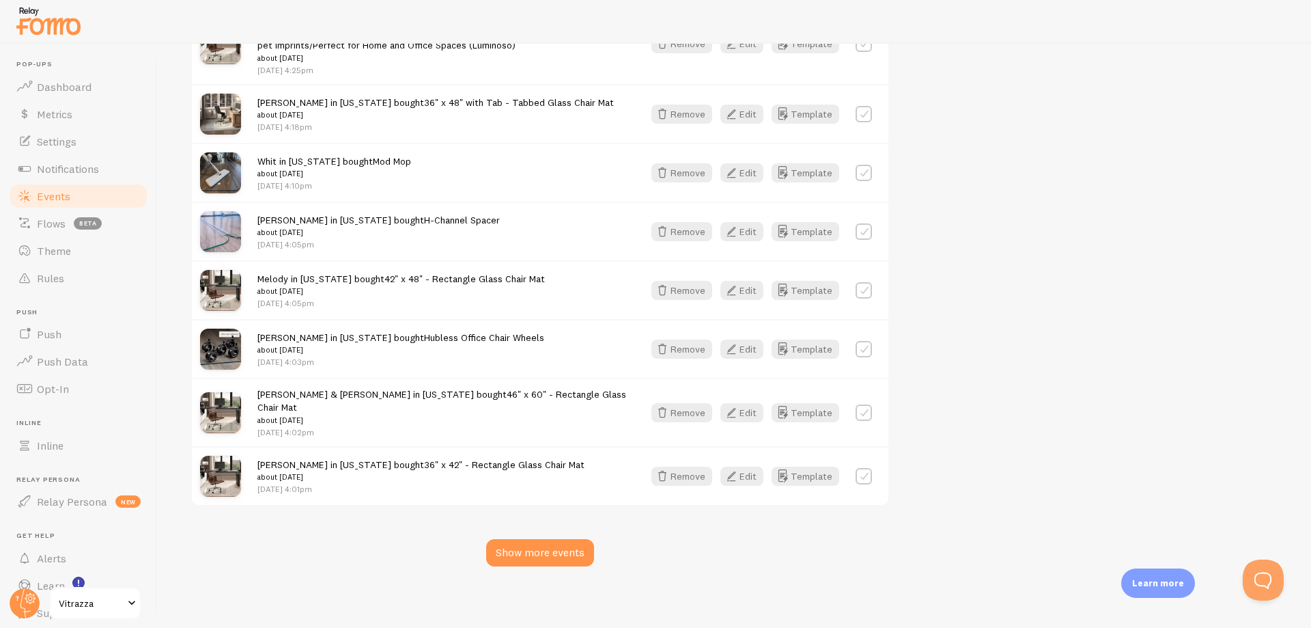
scroll to position [12829, 0]
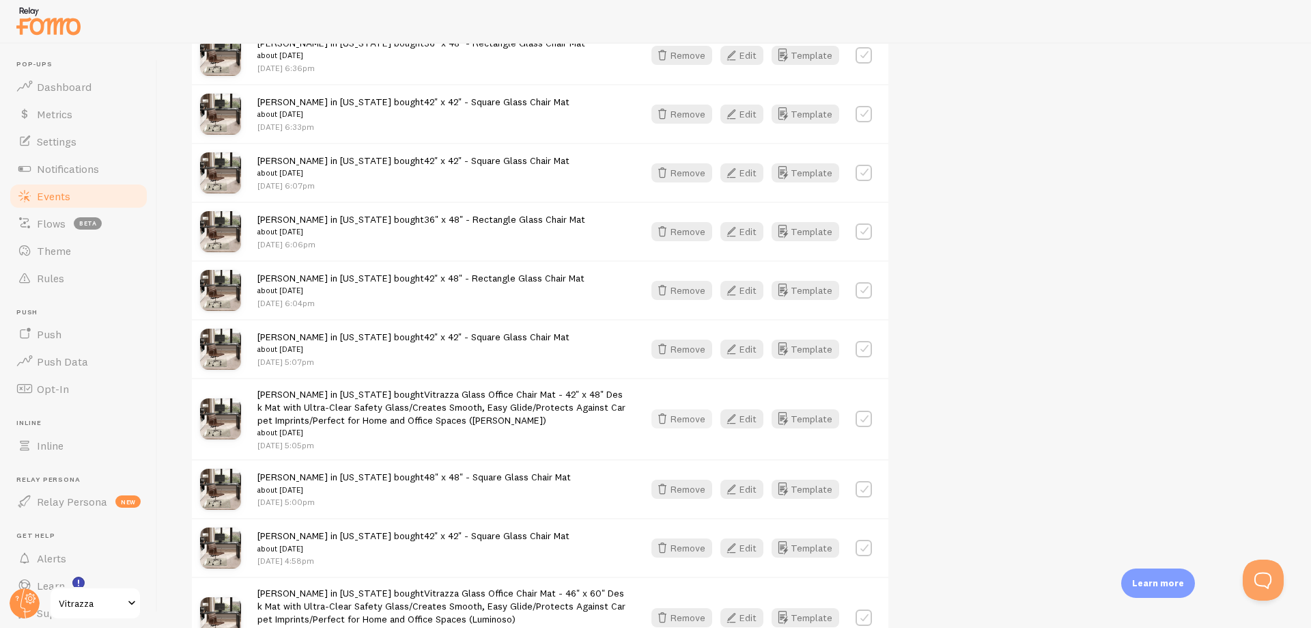
click at [682, 417] on button "Remove" at bounding box center [682, 418] width 61 height 19
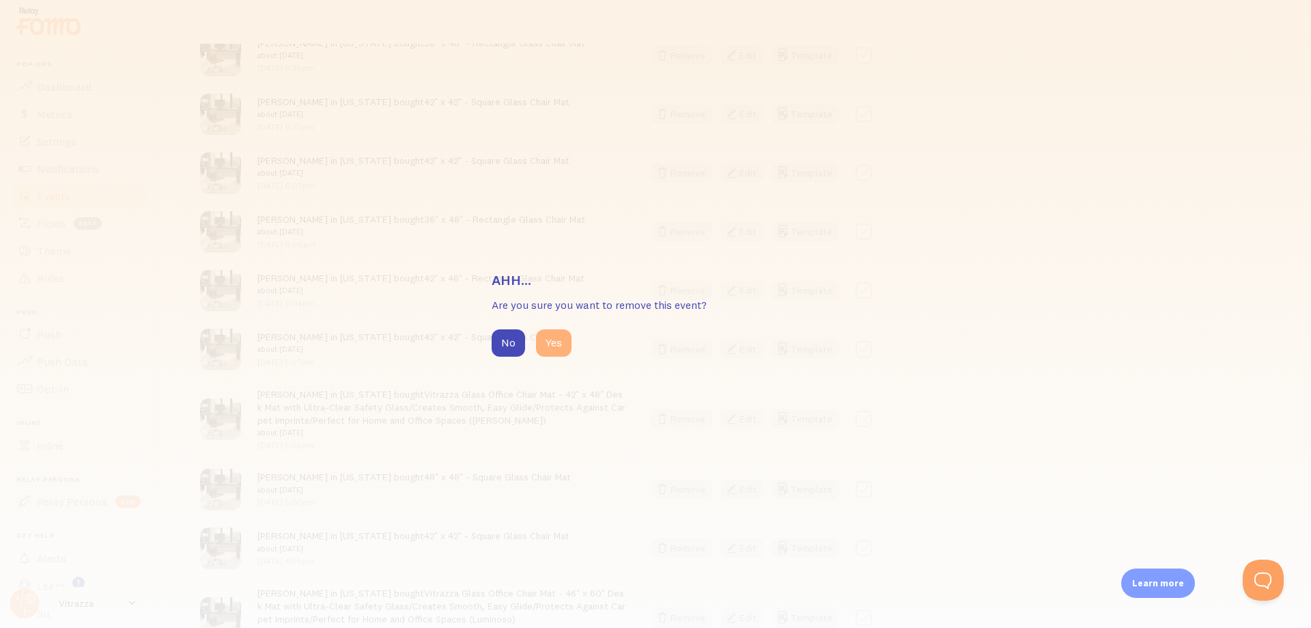
click at [560, 342] on button "Yes" at bounding box center [554, 342] width 36 height 27
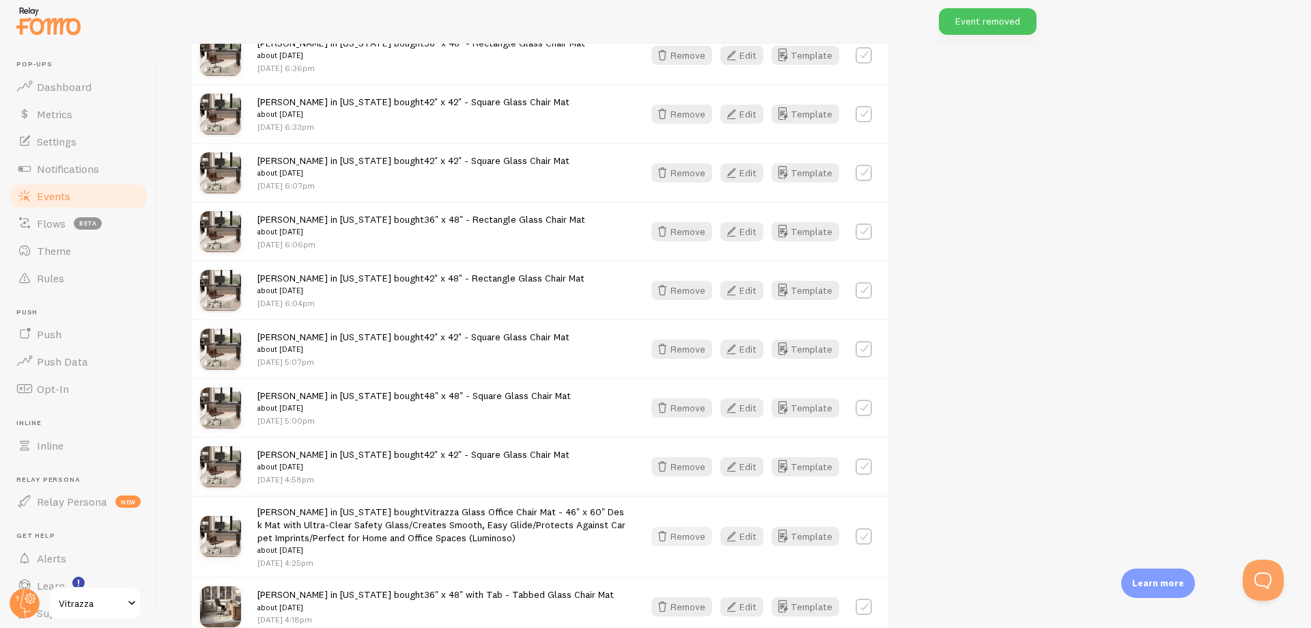
click at [689, 545] on button "Remove" at bounding box center [682, 536] width 61 height 19
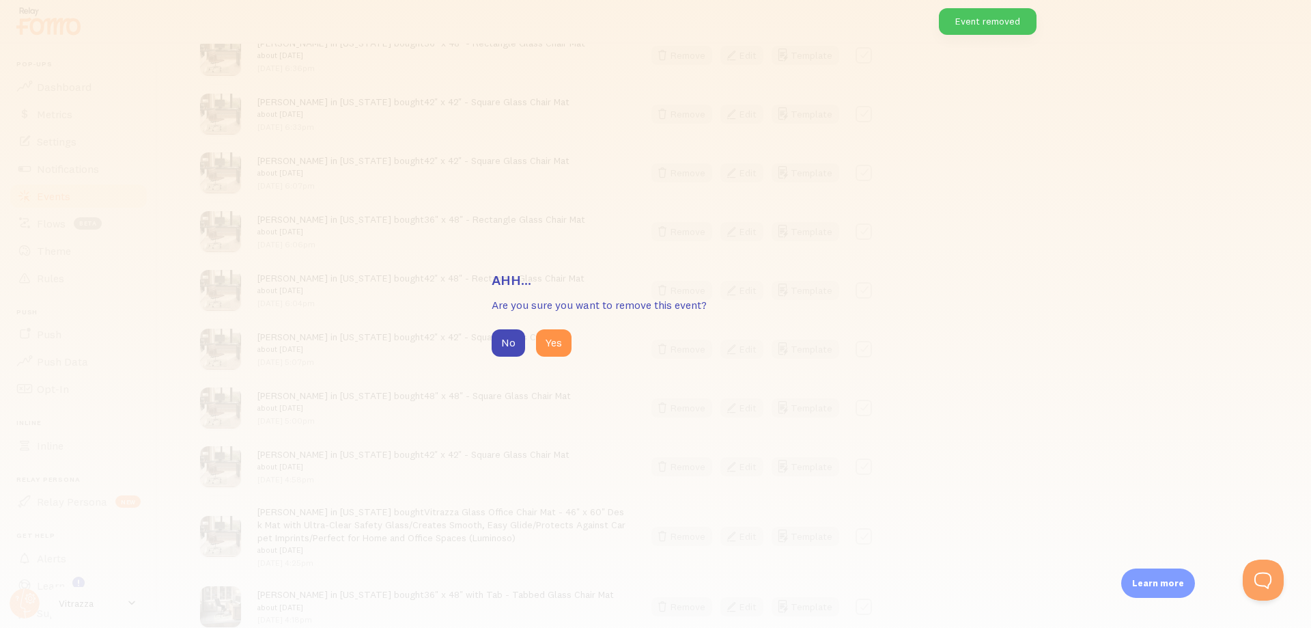
click at [559, 326] on div "Ahh... Are you sure you want to remove this event? No Yes" at bounding box center [656, 313] width 328 height 85
click at [559, 348] on button "Yes" at bounding box center [554, 342] width 36 height 27
